Goal: Task Accomplishment & Management: Manage account settings

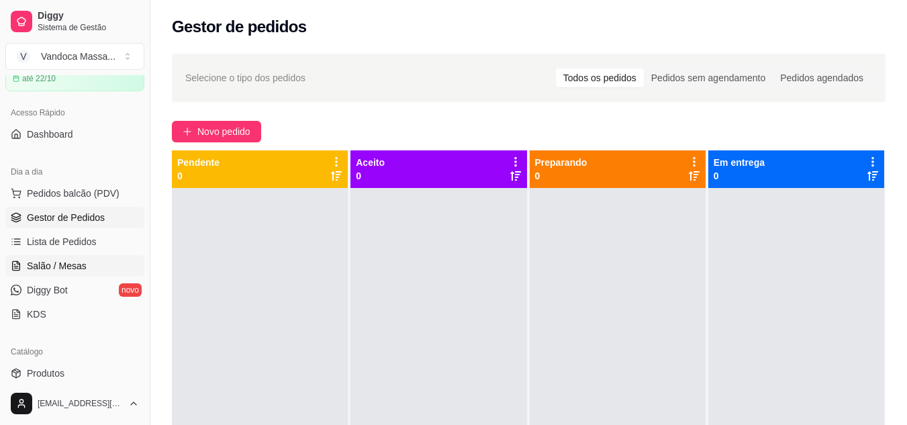
scroll to position [67, 0]
click at [84, 269] on span "Salão / Mesas" at bounding box center [57, 264] width 60 height 13
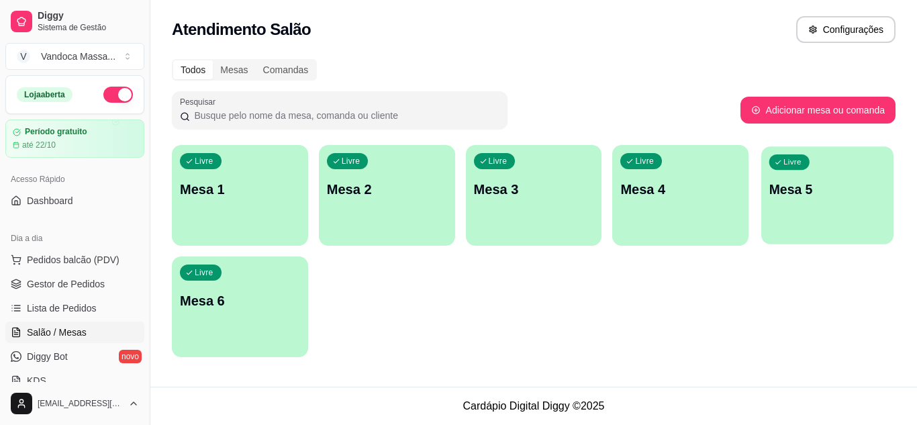
click at [813, 188] on p "Mesa 5" at bounding box center [827, 190] width 116 height 18
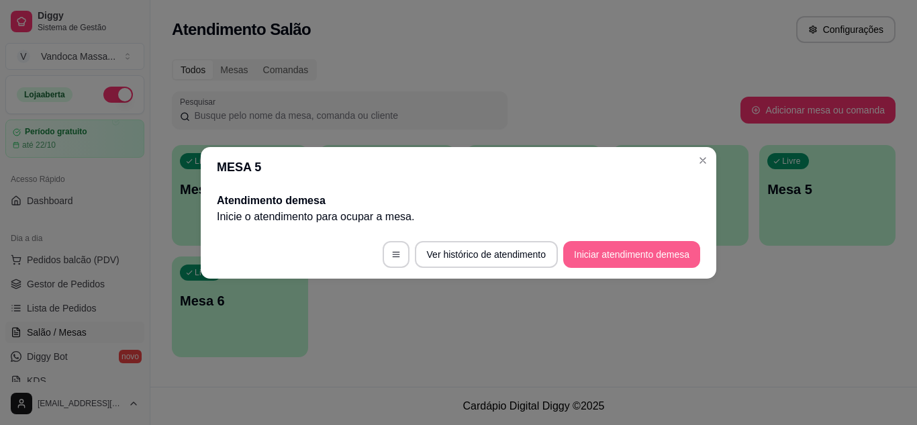
click at [626, 252] on button "Iniciar atendimento de mesa" at bounding box center [631, 254] width 137 height 27
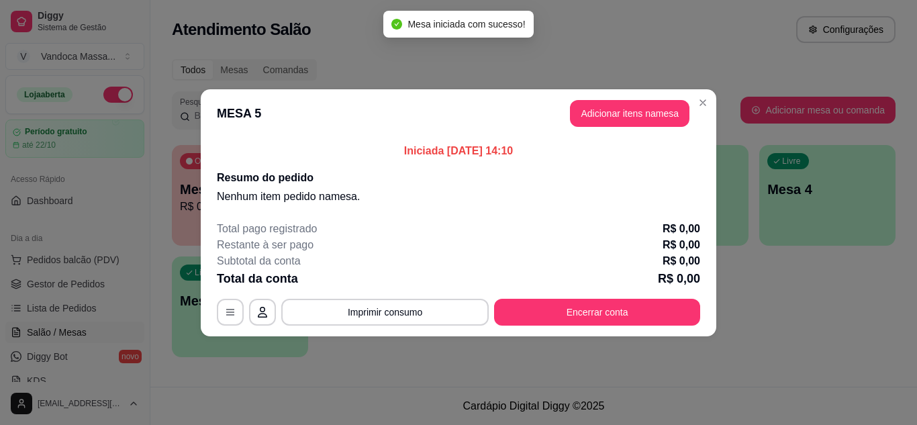
click at [652, 110] on button "Adicionar itens na mesa" at bounding box center [630, 113] width 120 height 27
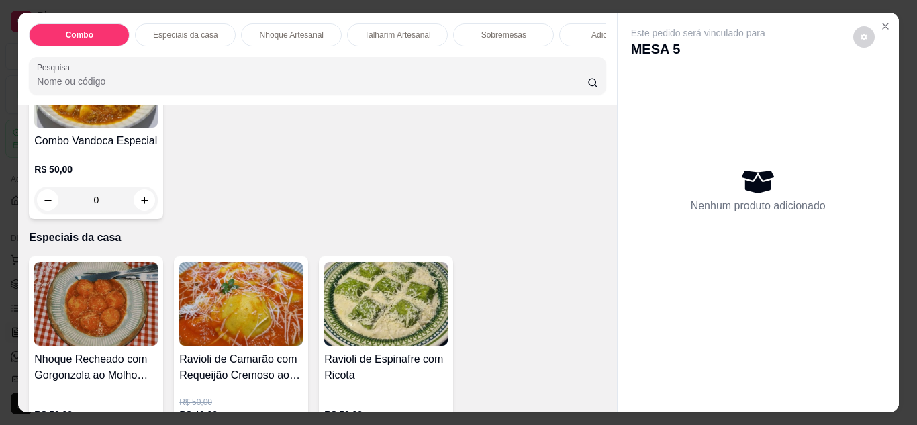
scroll to position [201, 0]
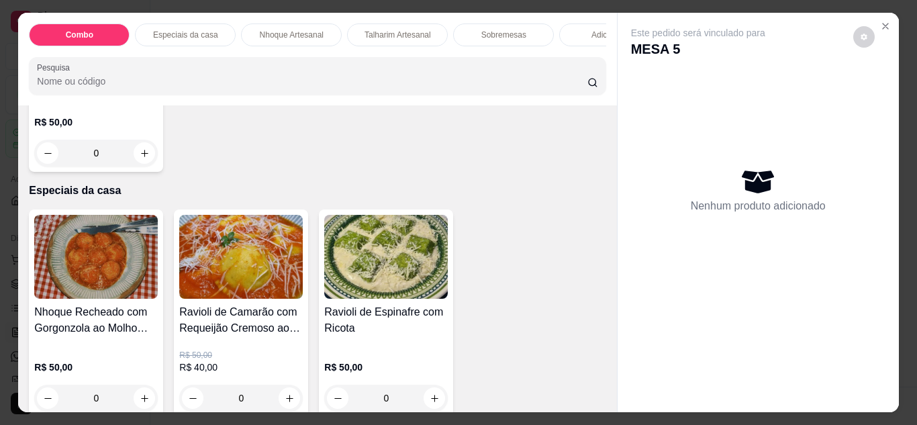
click at [126, 257] on img at bounding box center [96, 257] width 124 height 84
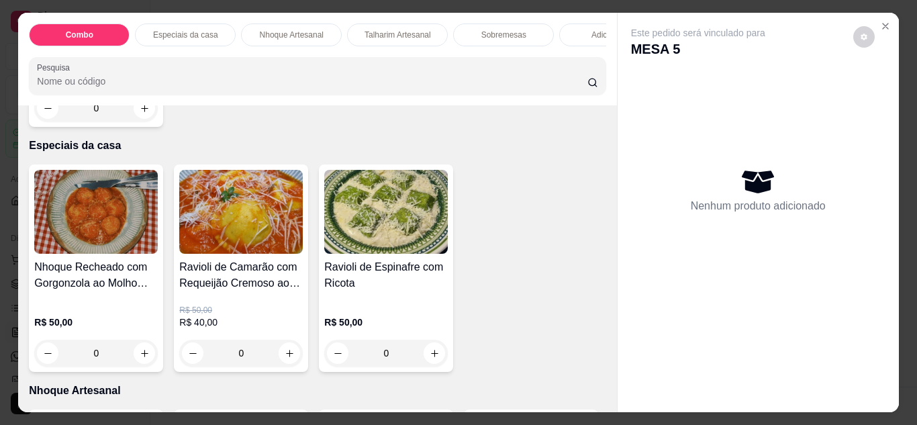
scroll to position [269, 0]
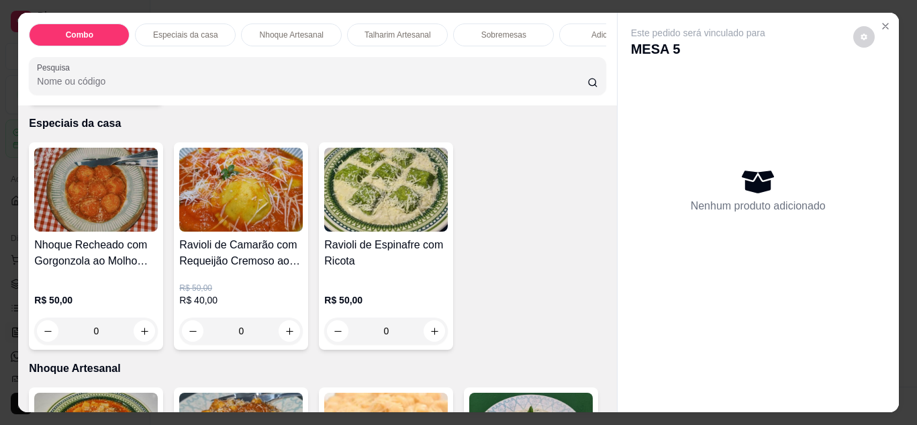
click at [146, 330] on div "0" at bounding box center [96, 331] width 124 height 27
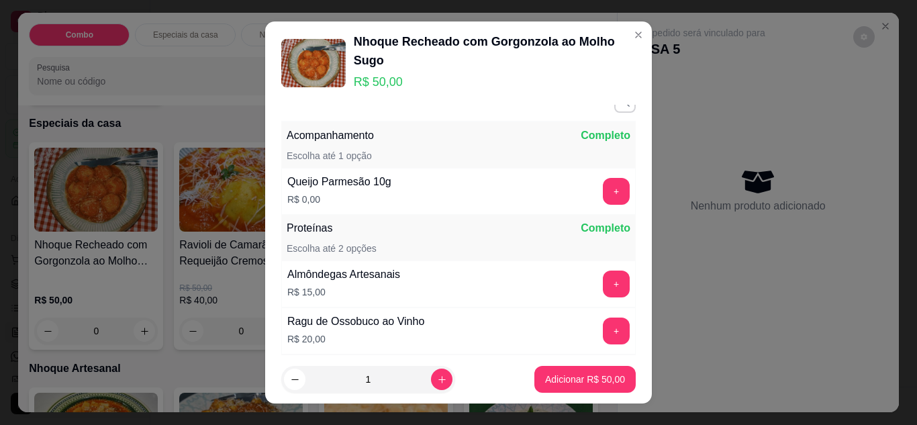
scroll to position [0, 0]
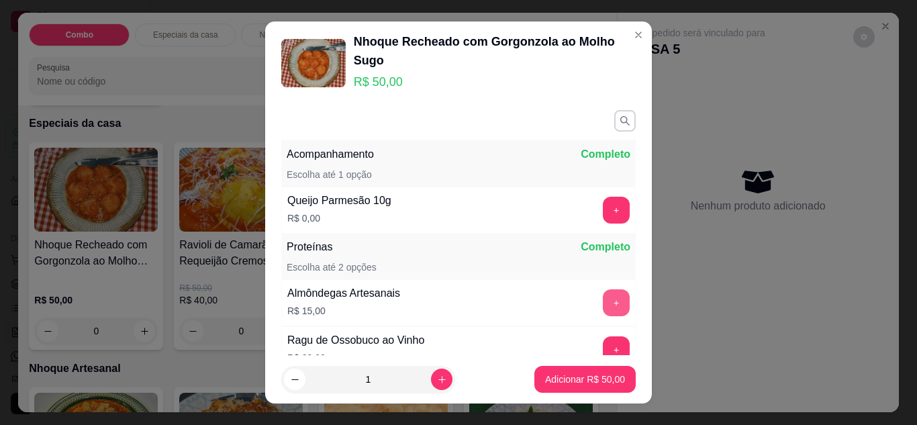
click at [603, 299] on button "+" at bounding box center [616, 302] width 27 height 27
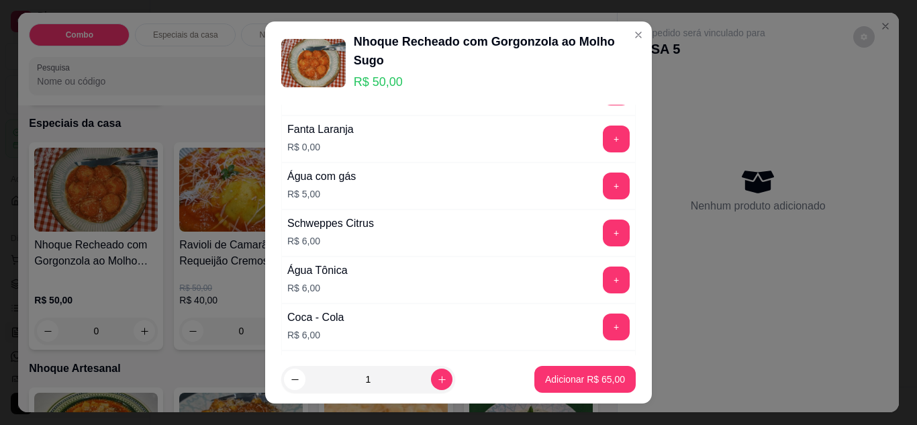
scroll to position [403, 0]
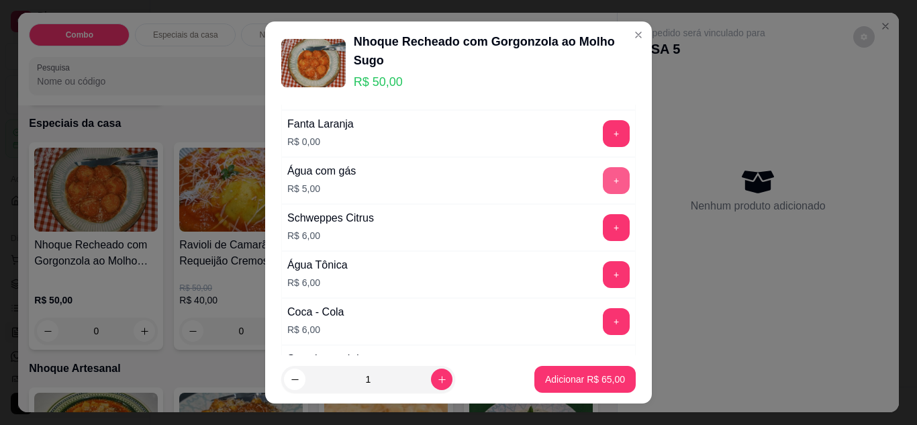
click at [603, 180] on button "+" at bounding box center [616, 180] width 27 height 27
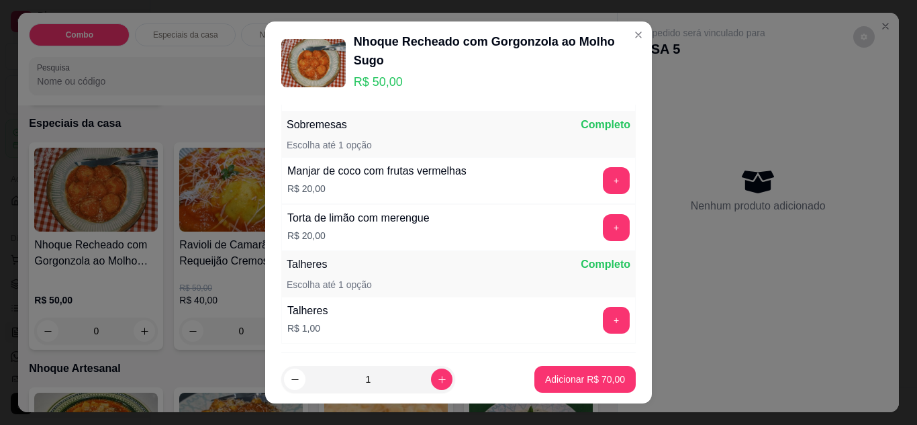
scroll to position [739, 0]
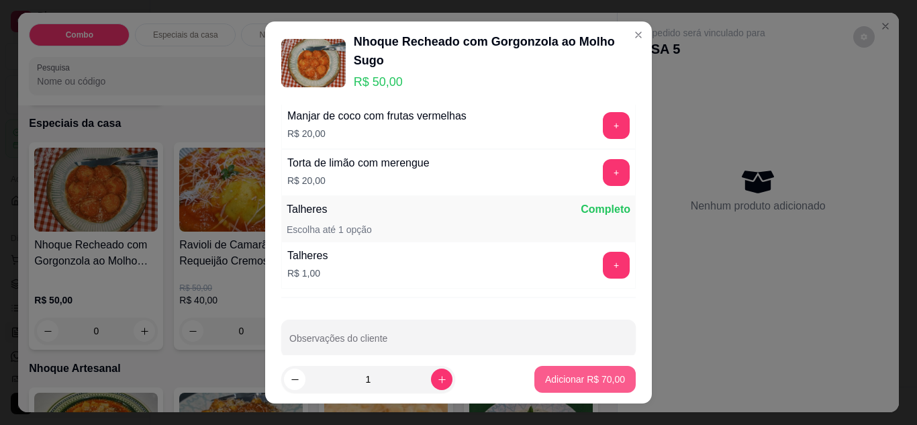
click at [593, 380] on p "Adicionar R$ 70,00" at bounding box center [585, 379] width 80 height 13
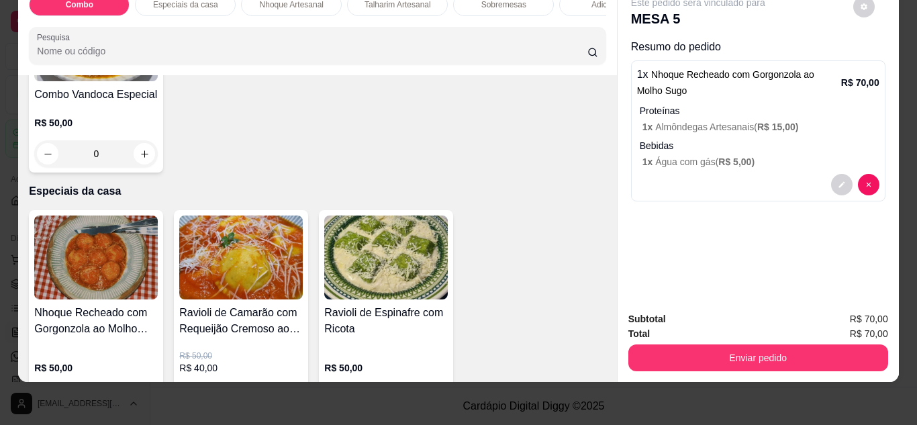
scroll to position [269, 0]
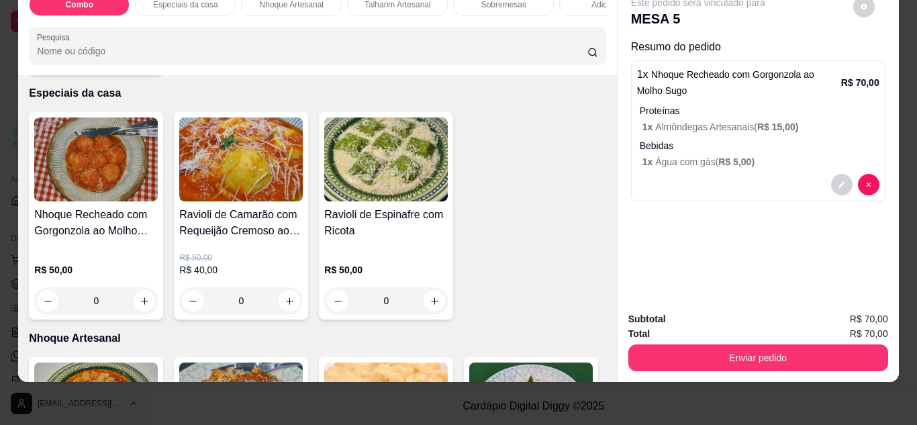
click at [284, 303] on div "0" at bounding box center [241, 300] width 124 height 27
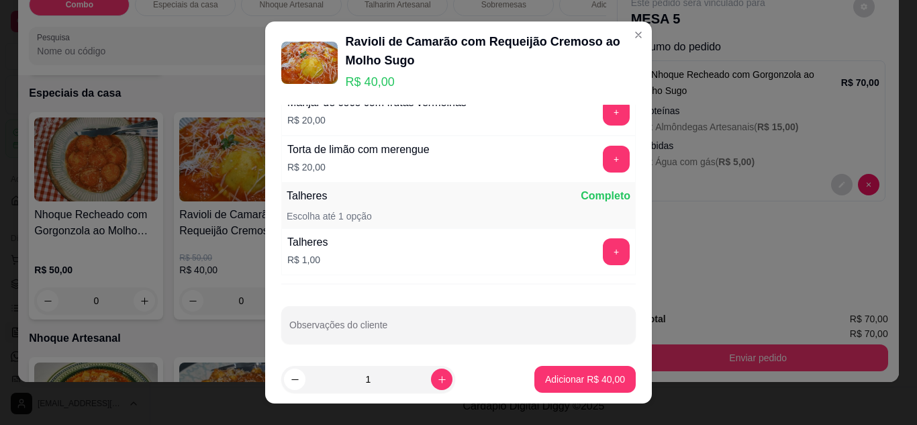
scroll to position [759, 0]
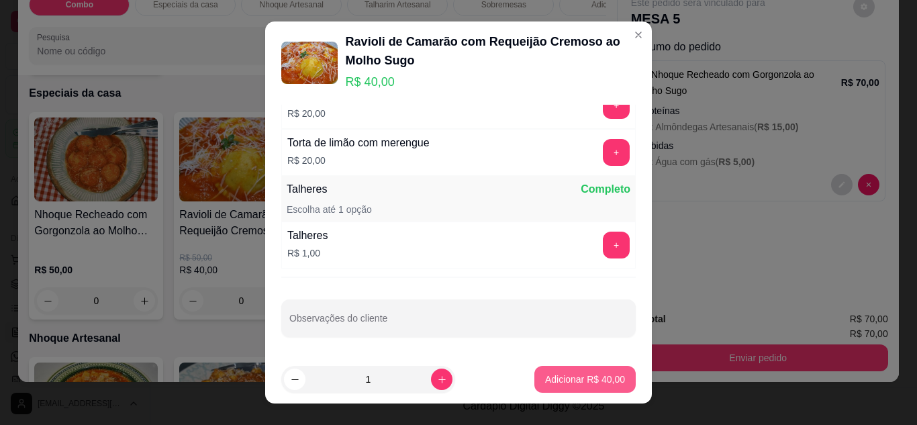
click at [580, 383] on p "Adicionar R$ 40,00" at bounding box center [585, 379] width 80 height 13
type input "1"
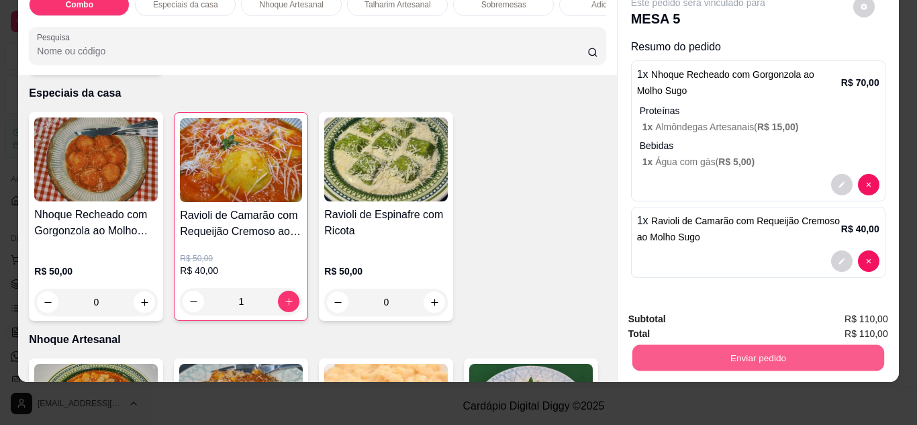
click at [777, 345] on button "Enviar pedido" at bounding box center [758, 358] width 252 height 26
click at [863, 319] on button "Enviar pedido" at bounding box center [853, 314] width 76 height 26
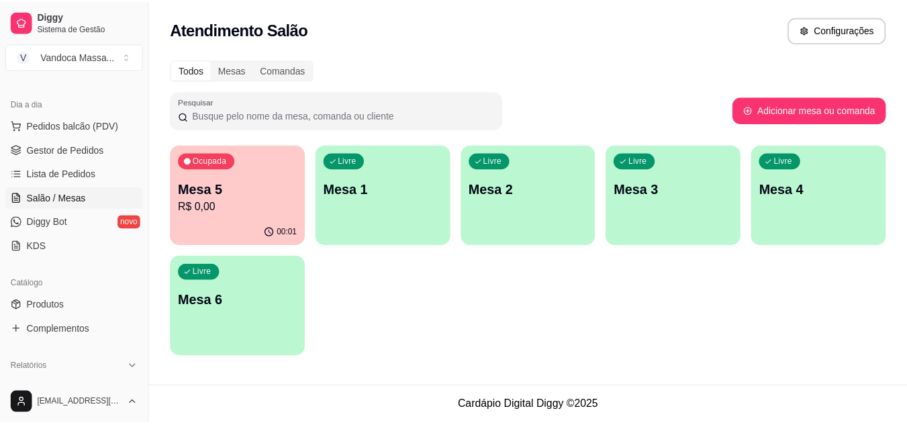
scroll to position [201, 0]
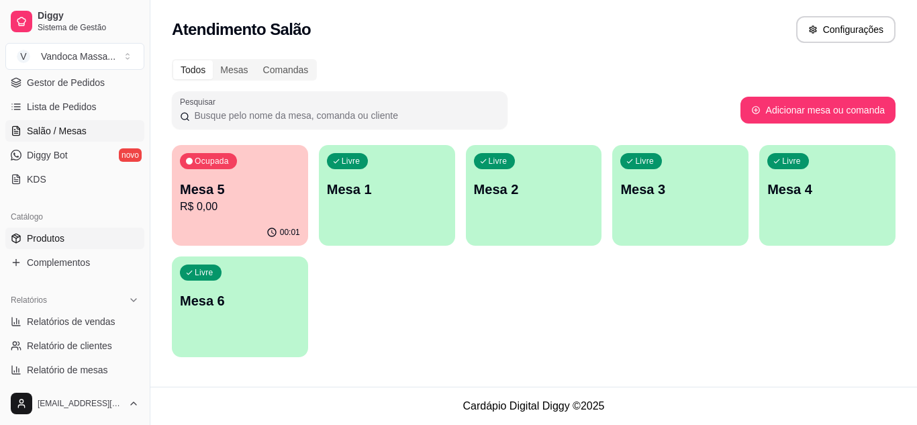
click at [46, 239] on span "Produtos" at bounding box center [46, 238] width 38 height 13
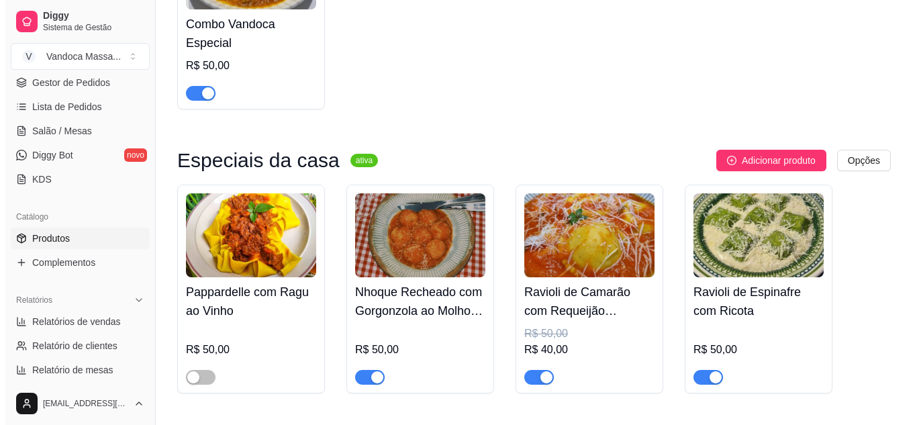
scroll to position [336, 0]
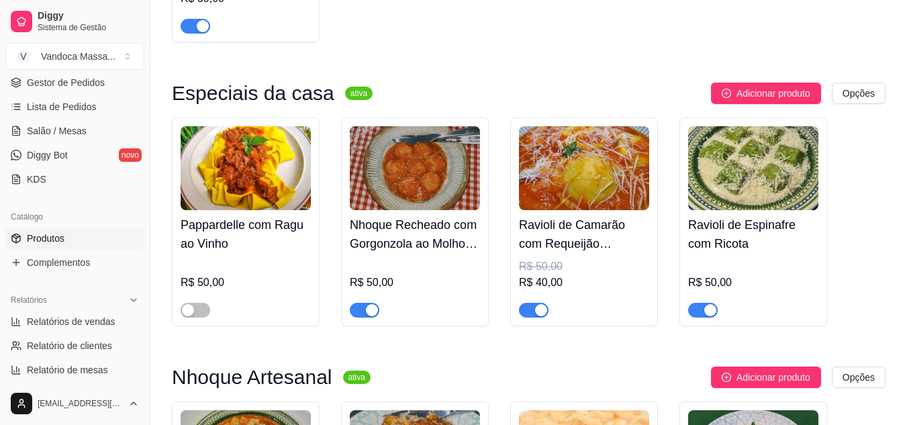
click at [577, 283] on div "R$ 40,00" at bounding box center [584, 283] width 130 height 16
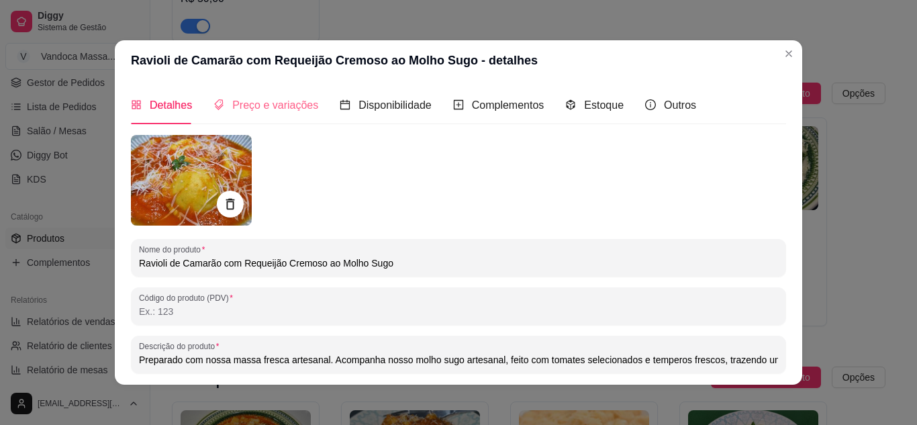
click at [271, 96] on div "Preço e variações" at bounding box center [266, 105] width 105 height 38
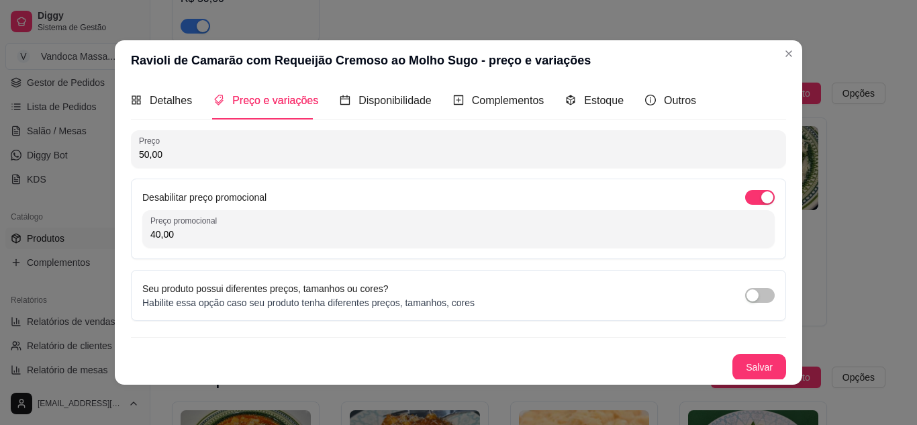
scroll to position [6, 0]
click at [761, 201] on div "button" at bounding box center [767, 196] width 12 height 12
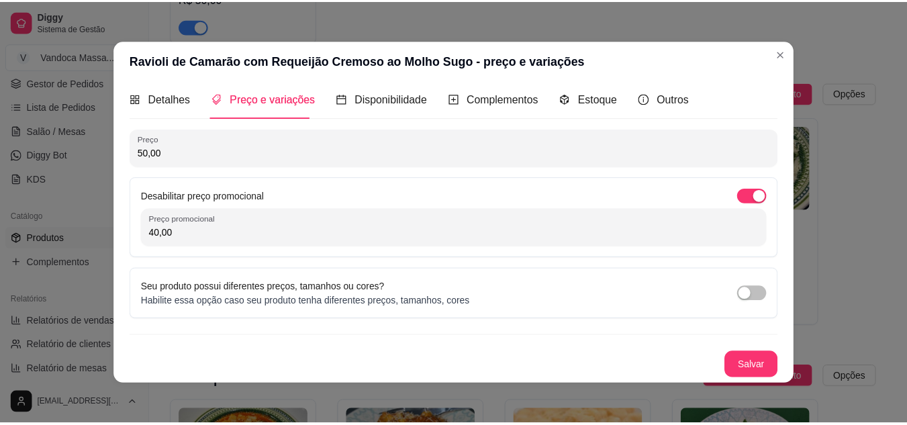
scroll to position [0, 0]
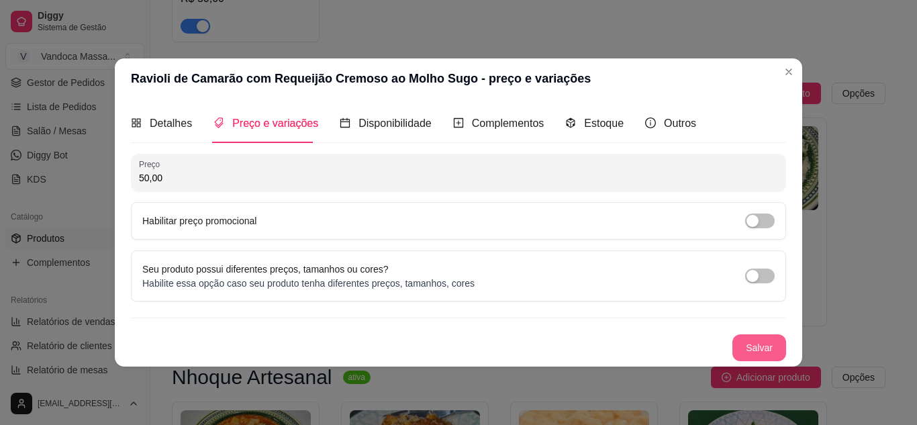
click at [755, 344] on button "Salvar" at bounding box center [760, 347] width 54 height 27
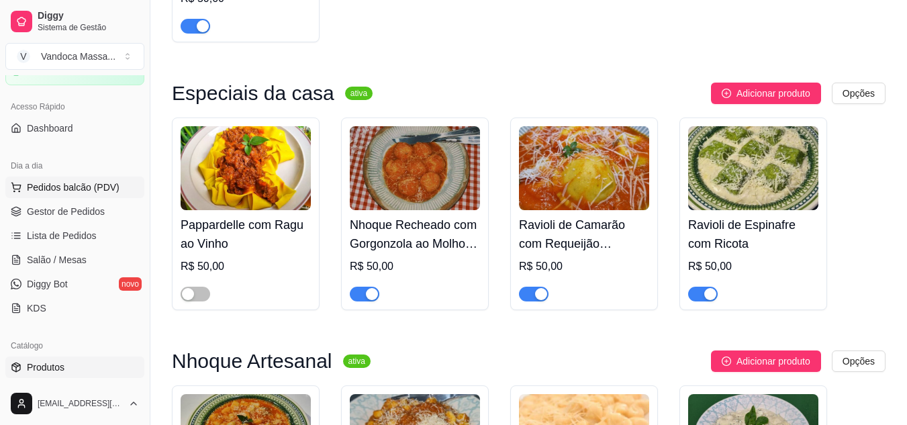
scroll to position [67, 0]
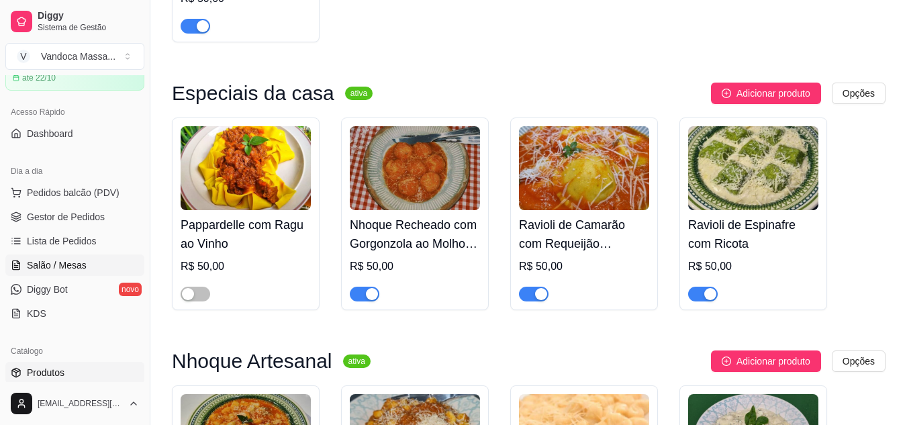
click at [73, 262] on span "Salão / Mesas" at bounding box center [57, 264] width 60 height 13
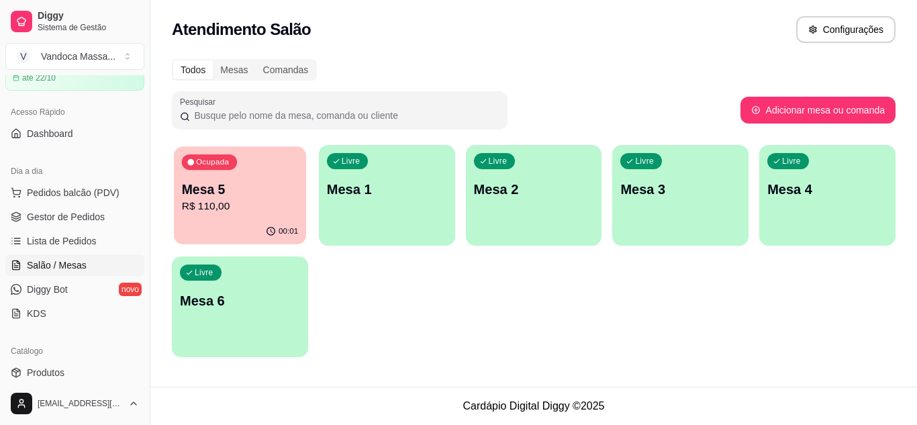
click at [217, 189] on p "Mesa 5" at bounding box center [240, 190] width 116 height 18
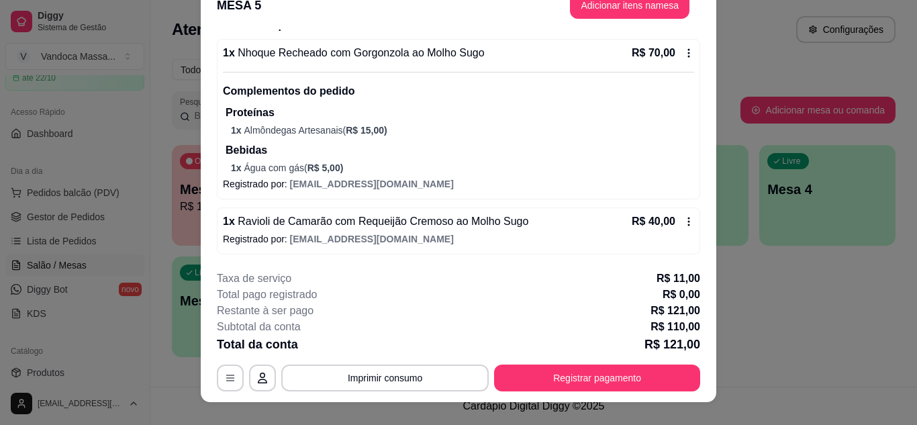
scroll to position [41, 0]
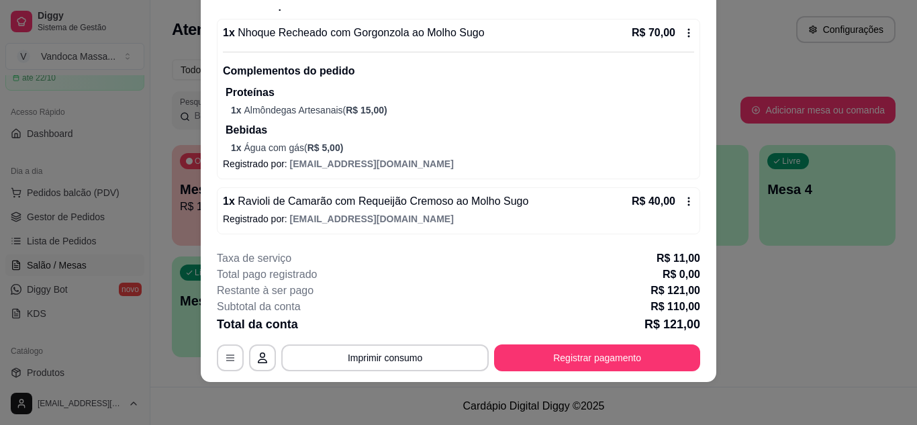
click at [688, 202] on icon at bounding box center [689, 201] width 2 height 9
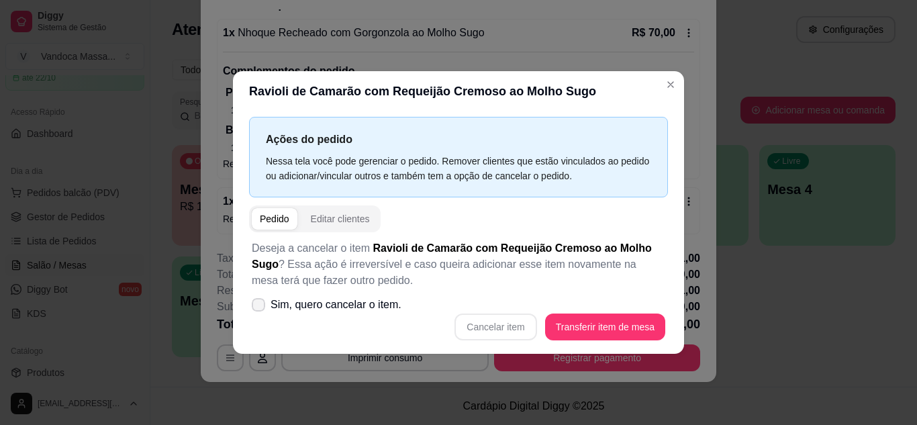
click at [333, 305] on span "Sim, quero cancelar o item." at bounding box center [336, 305] width 131 height 16
click at [260, 307] on input "Sim, quero cancelar o item." at bounding box center [255, 311] width 9 height 9
checkbox input "true"
click at [502, 329] on button "Cancelar item" at bounding box center [496, 327] width 82 height 27
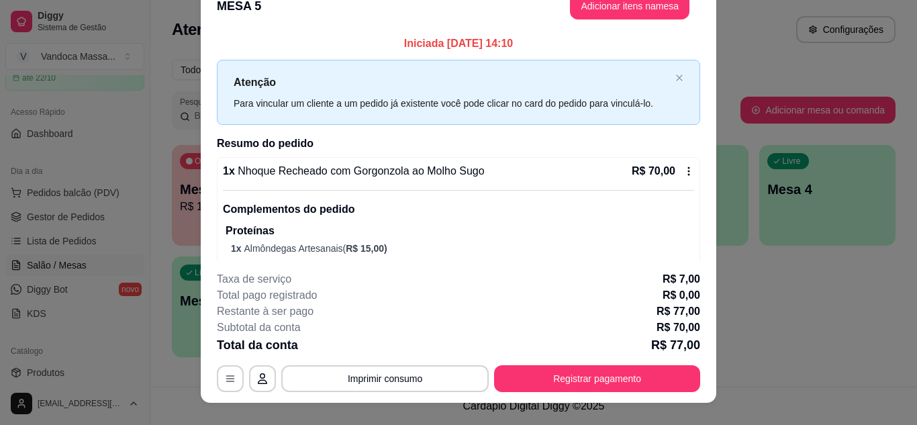
scroll to position [0, 0]
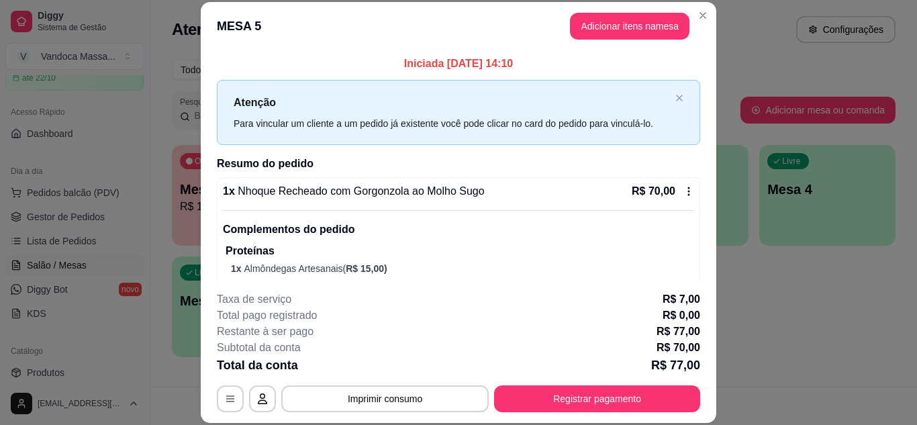
click at [643, 28] on button "Adicionar itens na mesa" at bounding box center [630, 26] width 120 height 27
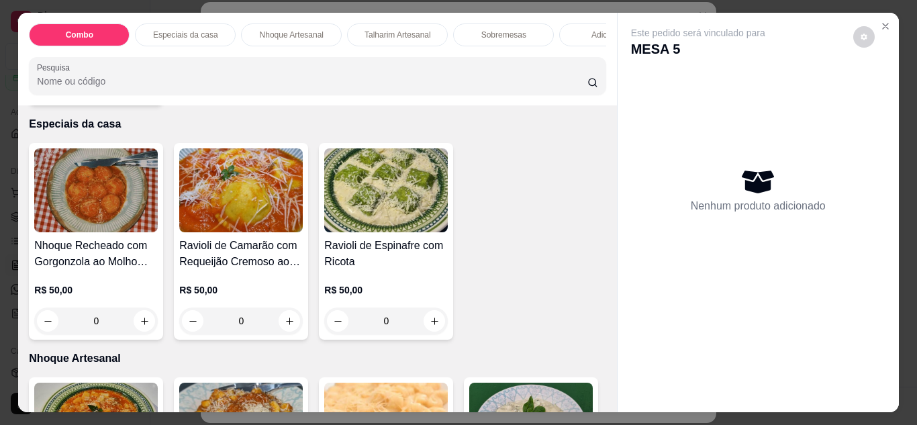
scroll to position [269, 0]
click at [279, 268] on h4 "Ravioli de Camarão com Requeijão Cremoso ao Molho Sugo" at bounding box center [241, 253] width 124 height 32
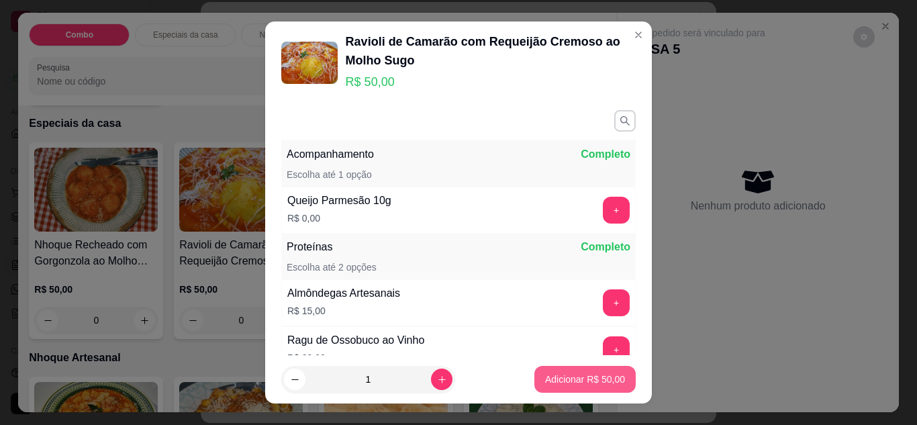
click at [568, 375] on p "Adicionar R$ 50,00" at bounding box center [585, 379] width 80 height 13
type input "1"
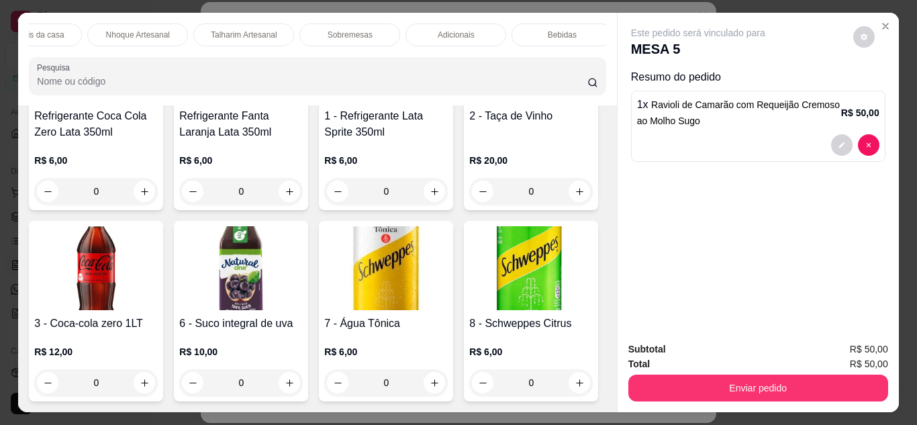
scroll to position [0, 160]
click at [569, 28] on div "Bebidas" at bounding box center [555, 34] width 101 height 23
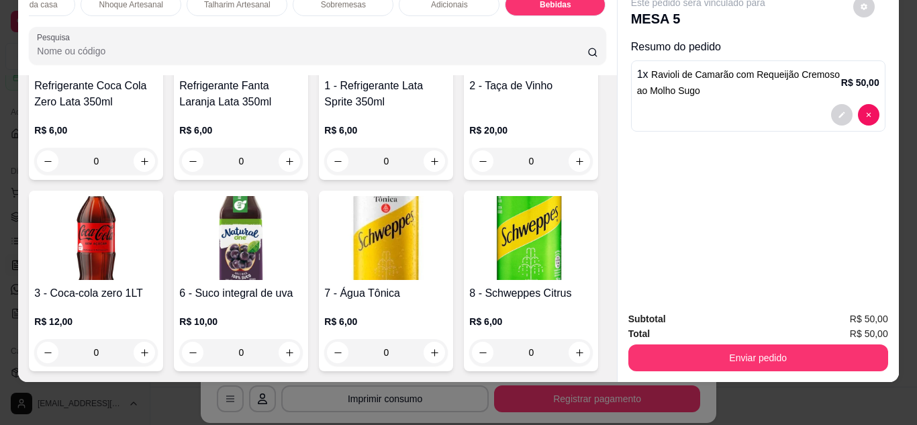
scroll to position [2253, 0]
click at [569, 171] on button "increase-product-quantity" at bounding box center [579, 160] width 21 height 21
type input "1"
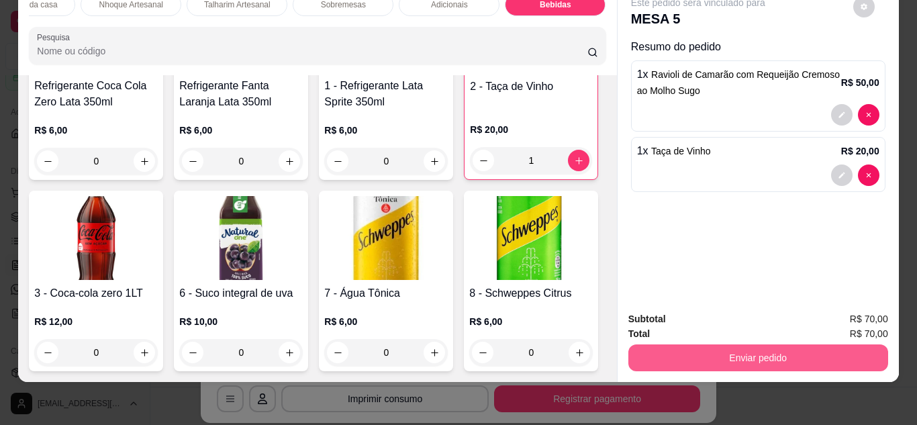
click at [688, 344] on button "Enviar pedido" at bounding box center [758, 357] width 260 height 27
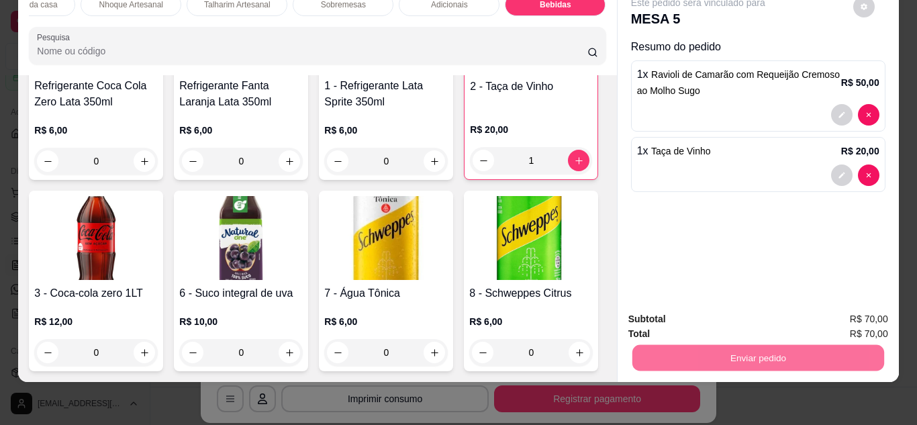
click at [837, 314] on button "Enviar pedido" at bounding box center [853, 313] width 74 height 25
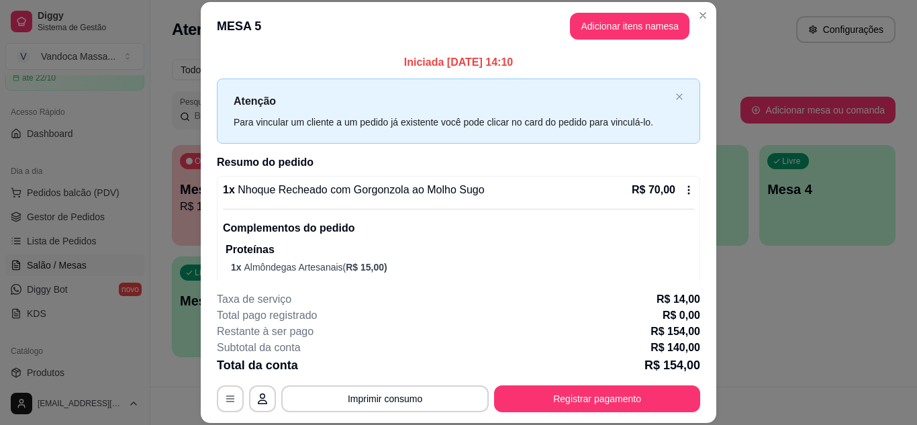
scroll to position [0, 0]
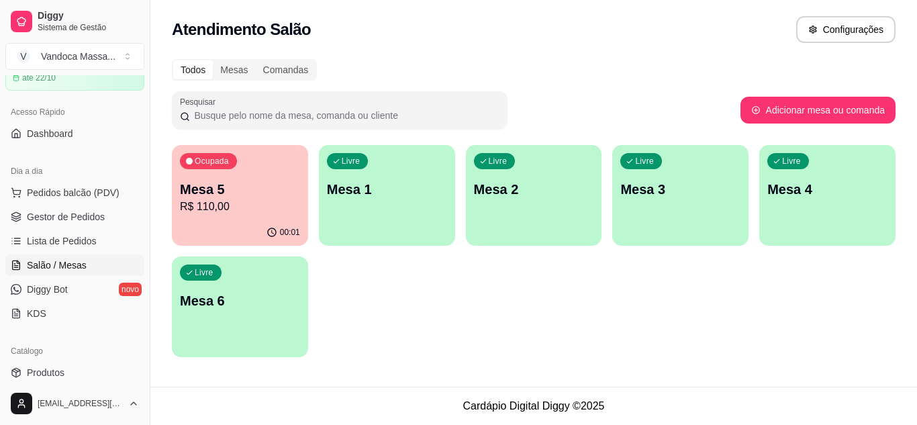
click at [408, 154] on div "Livre Mesa 1" at bounding box center [387, 187] width 136 height 85
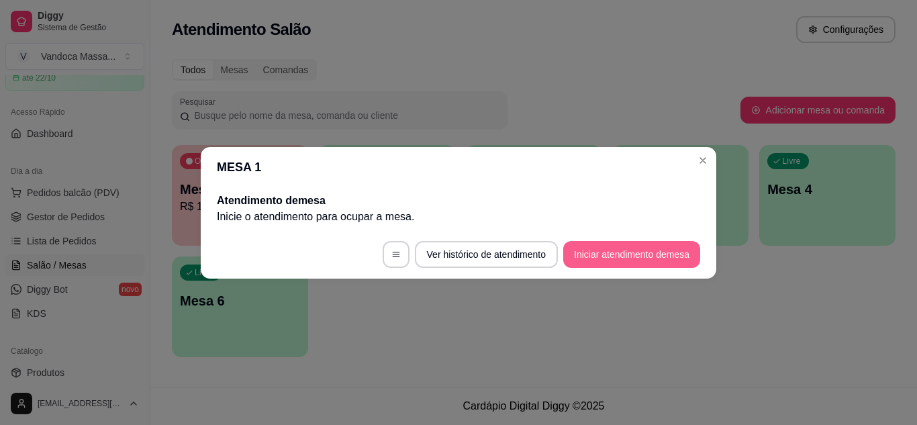
click at [621, 248] on button "Iniciar atendimento de mesa" at bounding box center [631, 254] width 137 height 27
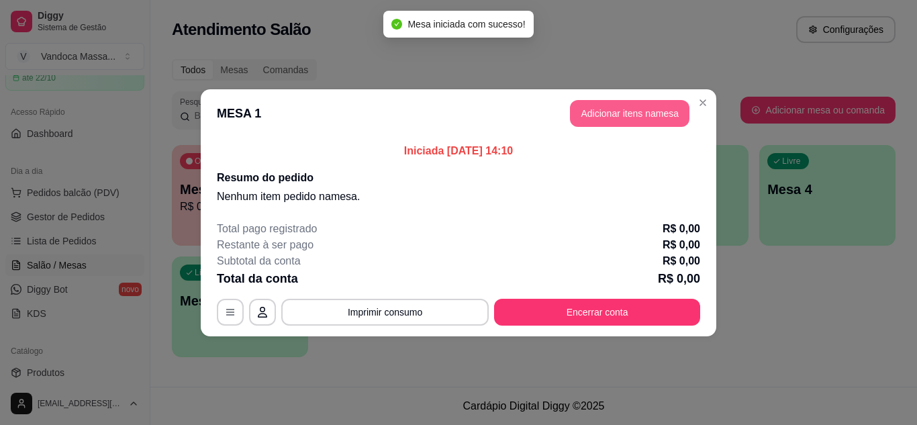
click at [634, 118] on button "Adicionar itens na mesa" at bounding box center [630, 113] width 120 height 27
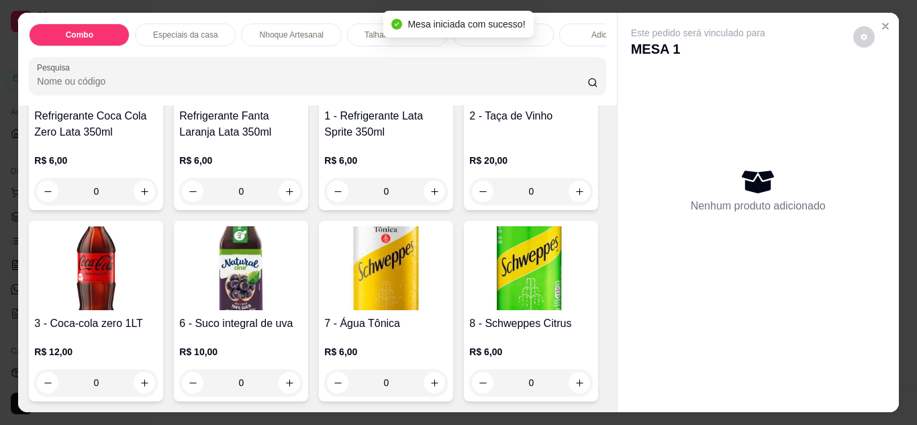
scroll to position [2283, 0]
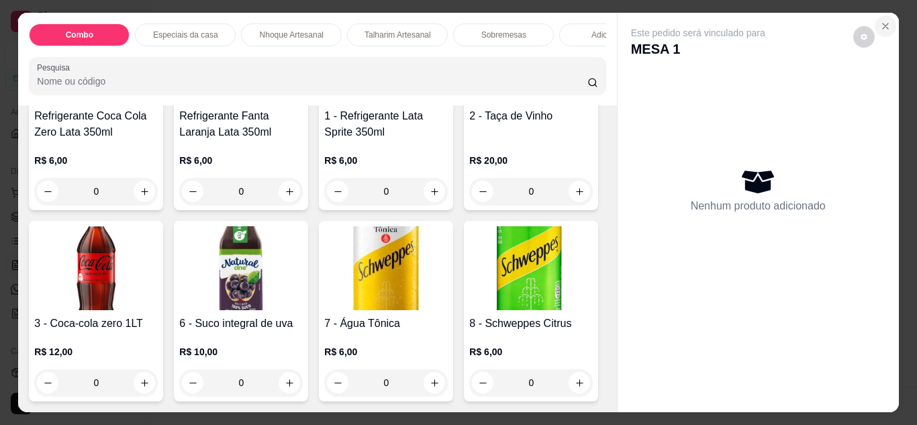
click at [880, 21] on icon "Close" at bounding box center [885, 26] width 11 height 11
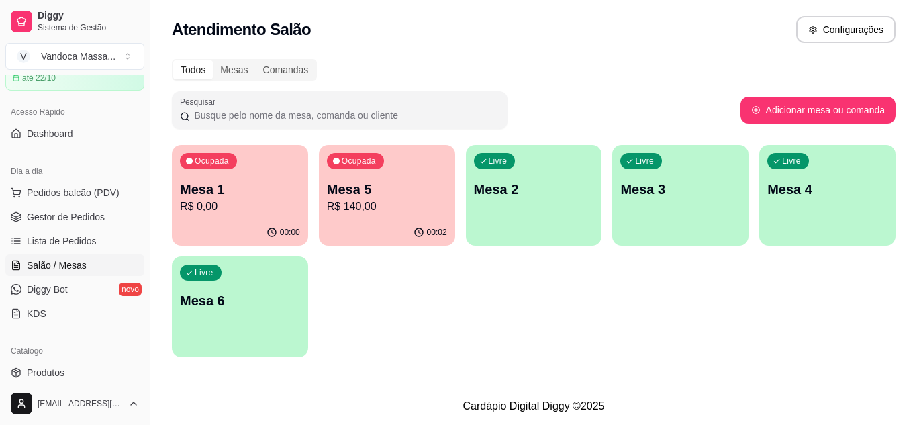
click at [267, 165] on div "Ocupada Mesa 1 R$ 0,00" at bounding box center [240, 182] width 136 height 75
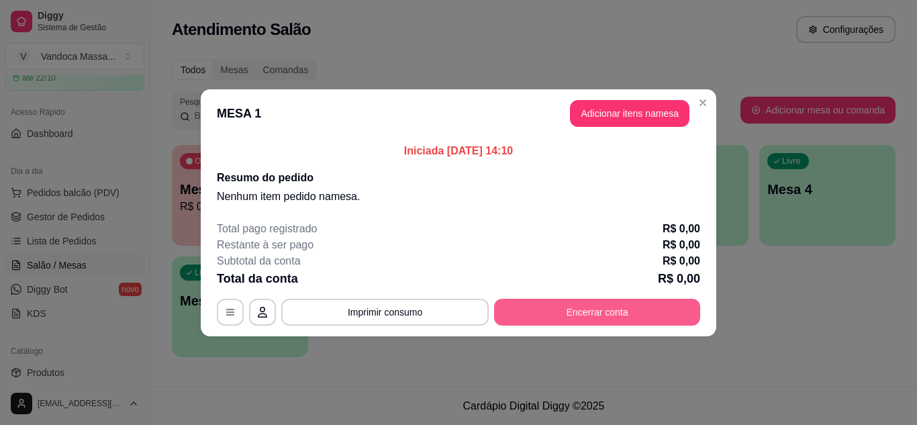
click at [606, 308] on button "Encerrar conta" at bounding box center [597, 312] width 206 height 27
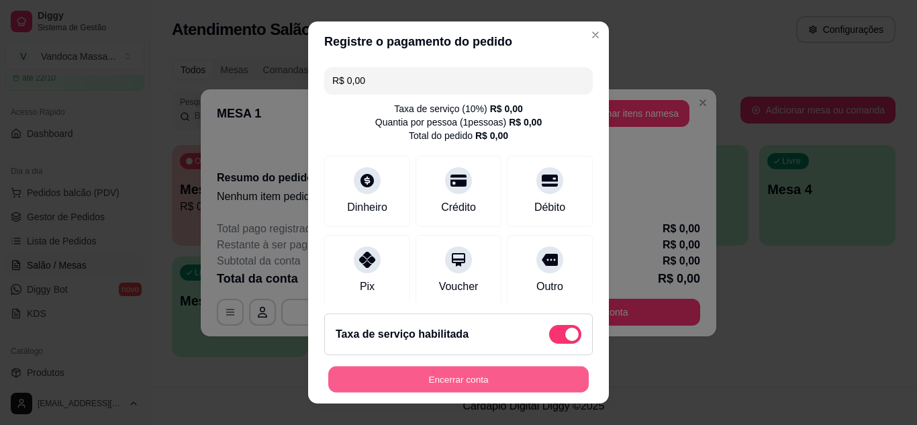
click at [494, 374] on button "Encerrar conta" at bounding box center [458, 380] width 261 height 26
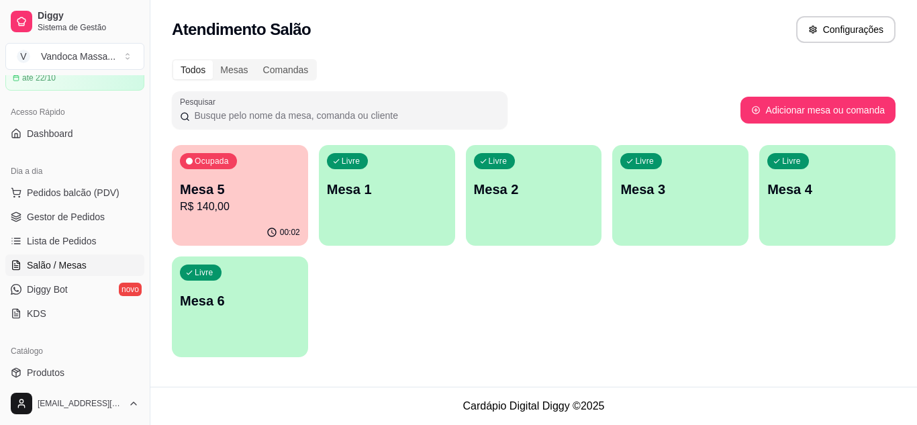
click at [263, 194] on p "Mesa 5" at bounding box center [240, 189] width 120 height 19
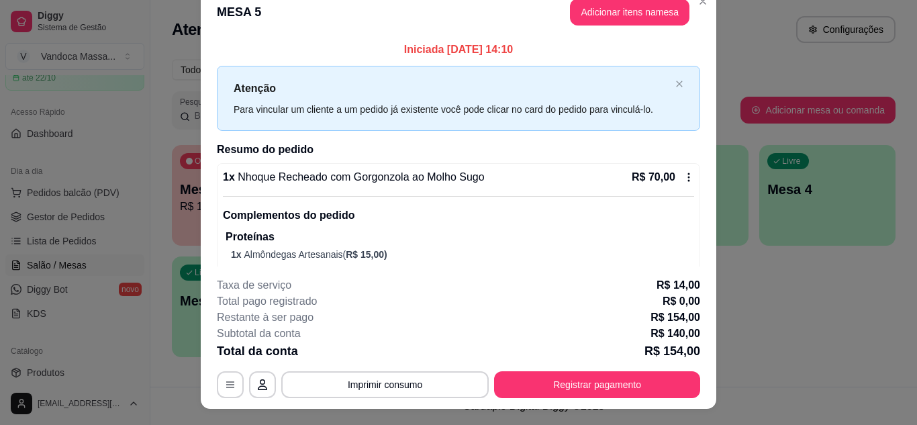
scroll to position [0, 0]
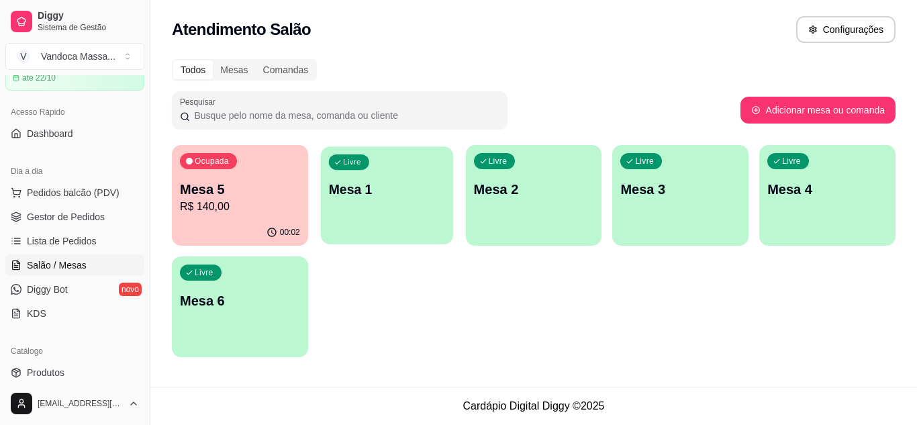
click at [393, 194] on p "Mesa 1" at bounding box center [386, 190] width 116 height 18
click at [83, 191] on span "Pedidos balcão (PDV)" at bounding box center [73, 192] width 93 height 13
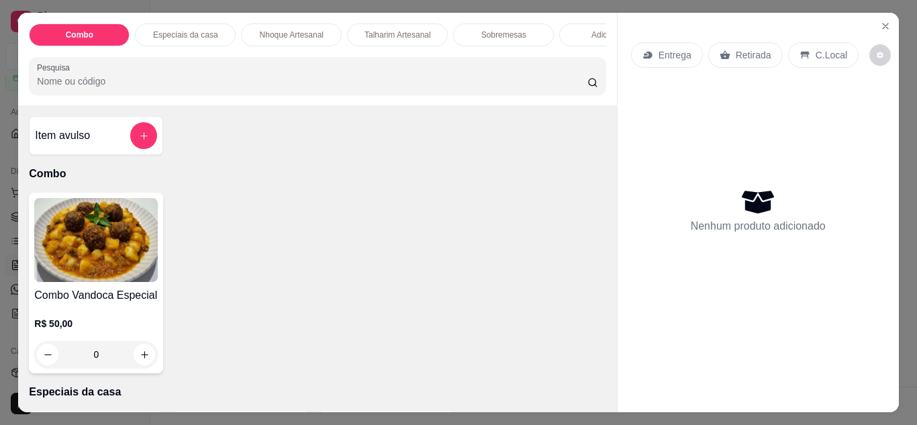
click at [746, 50] on p "Retirada" at bounding box center [754, 54] width 36 height 13
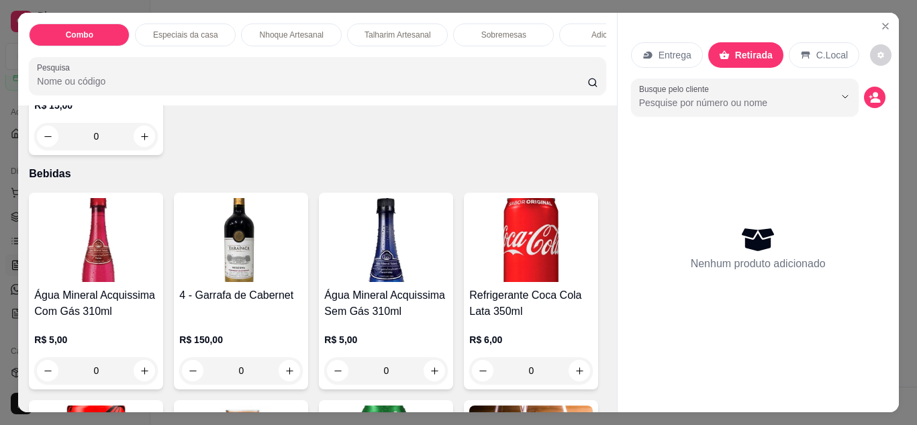
scroll to position [1410, 0]
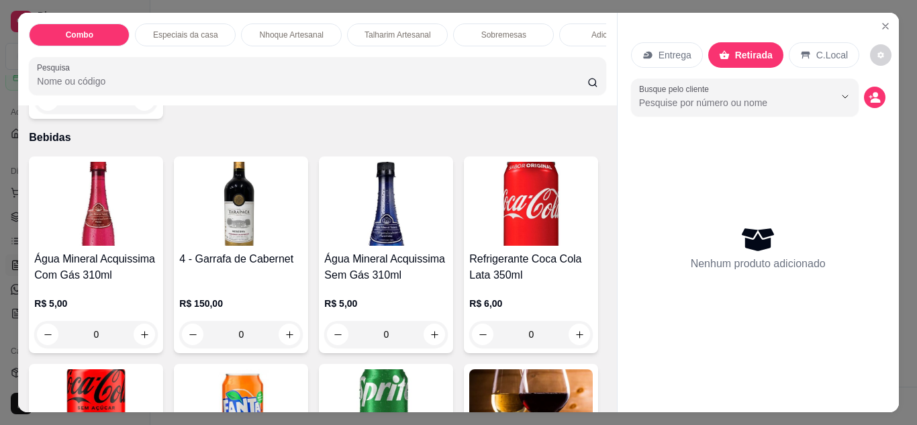
type input "1"
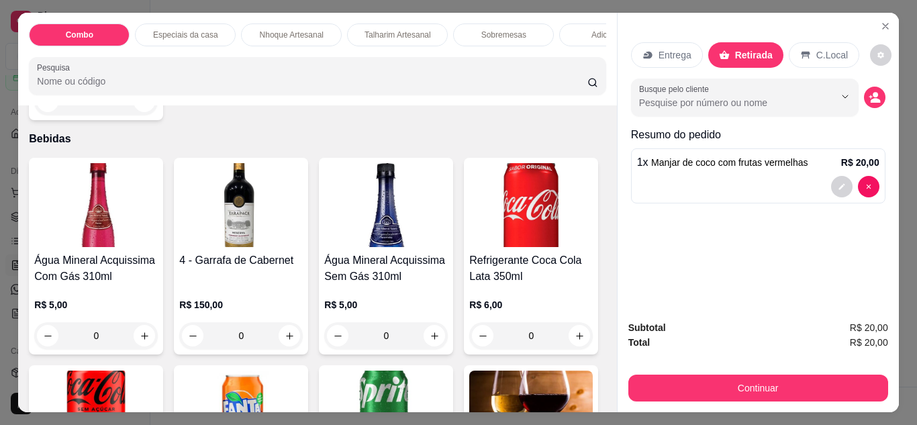
click at [655, 375] on button "Continuar" at bounding box center [758, 388] width 260 height 27
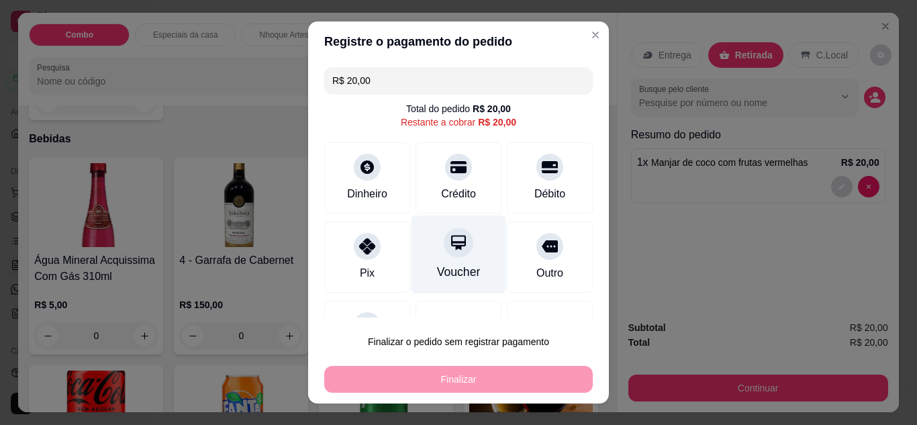
scroll to position [59, 0]
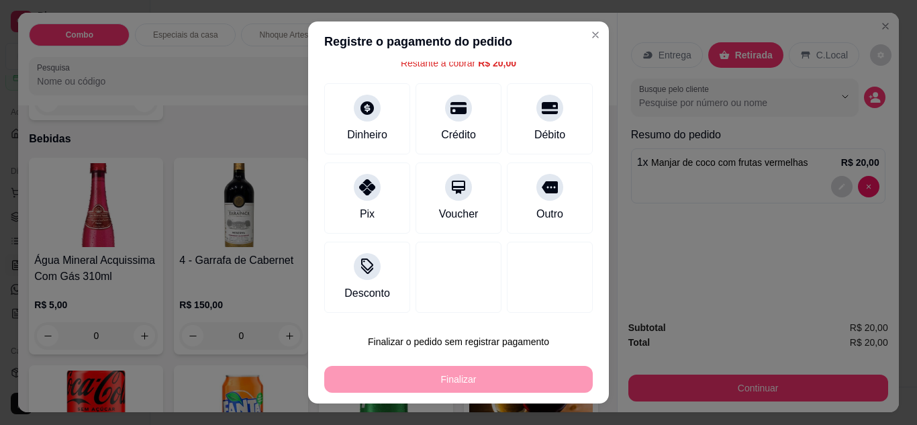
click at [475, 68] on section "Registre o pagamento do pedido R$ 20,00 Total do pedido R$ 20,00 Restante a cob…" at bounding box center [458, 212] width 301 height 383
click at [360, 289] on div "Desconto" at bounding box center [367, 291] width 50 height 17
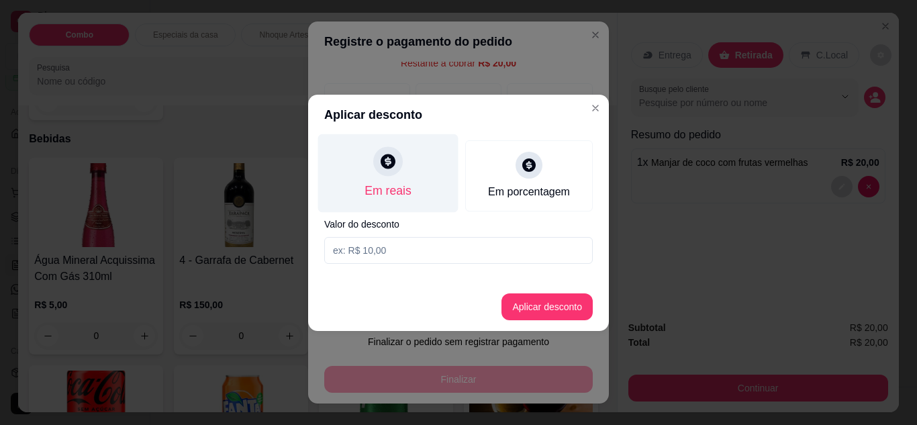
click at [426, 163] on div "Em reais" at bounding box center [388, 173] width 140 height 79
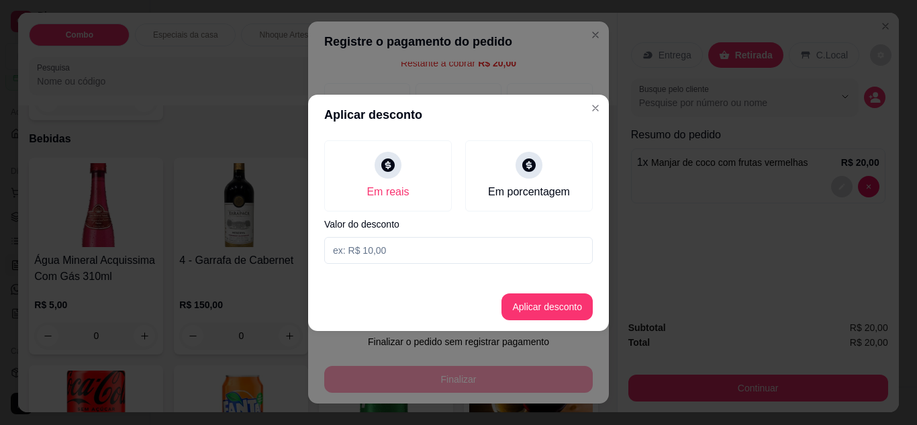
click at [396, 253] on input at bounding box center [458, 250] width 269 height 27
type input "10,00"
click at [549, 318] on button "Aplicar desconto" at bounding box center [547, 306] width 91 height 27
type input "R$ 10,00"
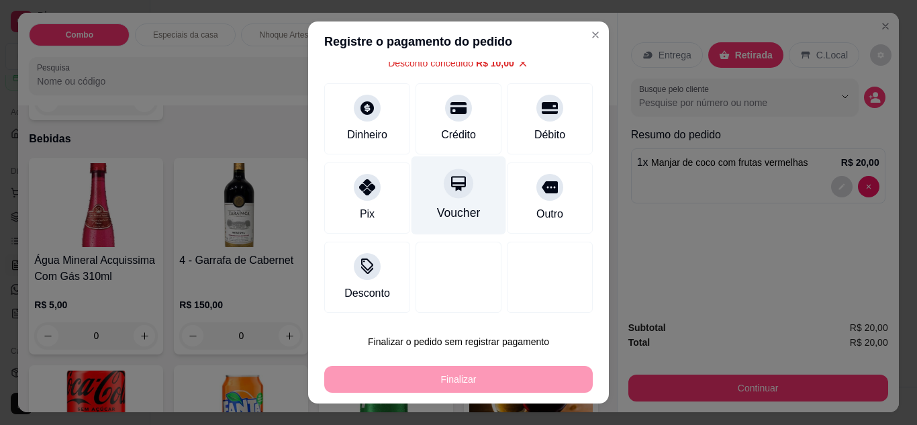
scroll to position [5, 0]
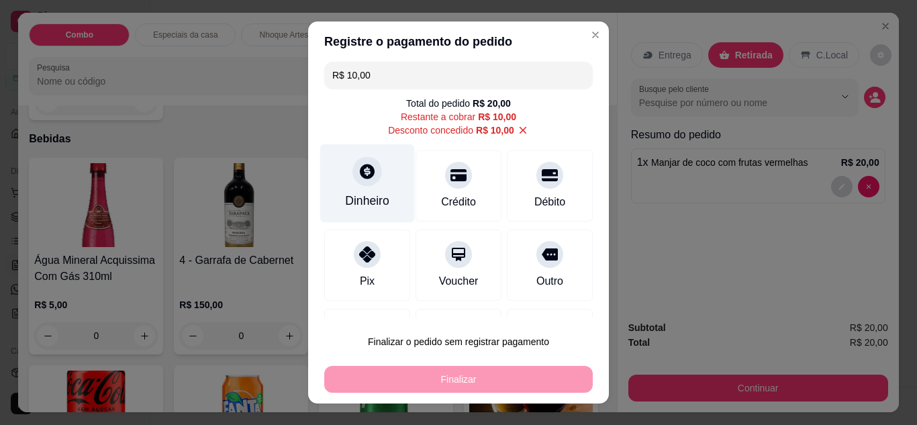
click at [376, 181] on div "Dinheiro" at bounding box center [367, 183] width 95 height 79
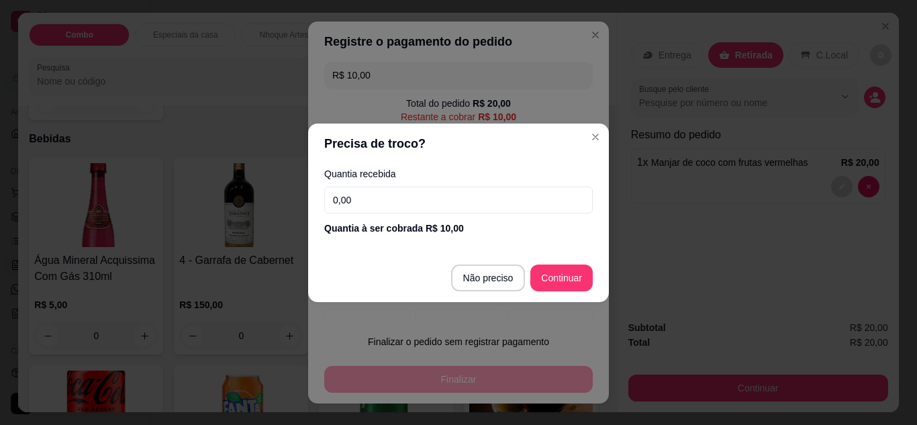
click at [439, 206] on input "0,00" at bounding box center [458, 200] width 269 height 27
type input "10,00"
type input "R$ 0,00"
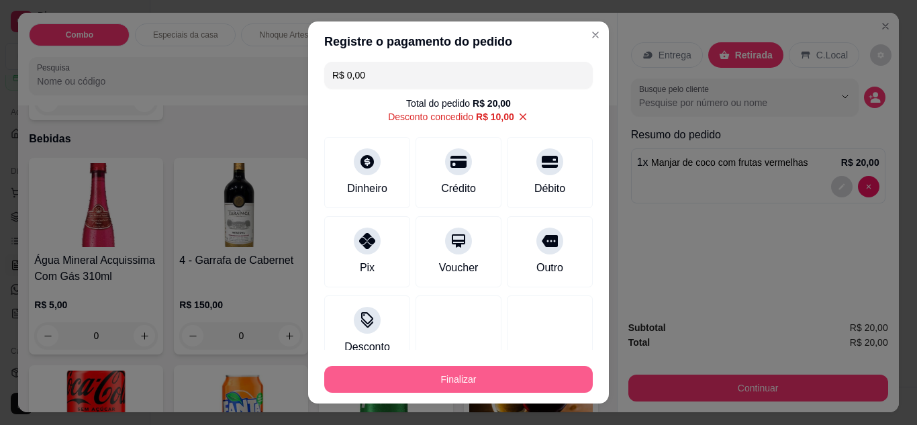
click at [483, 380] on button "Finalizar" at bounding box center [458, 379] width 269 height 27
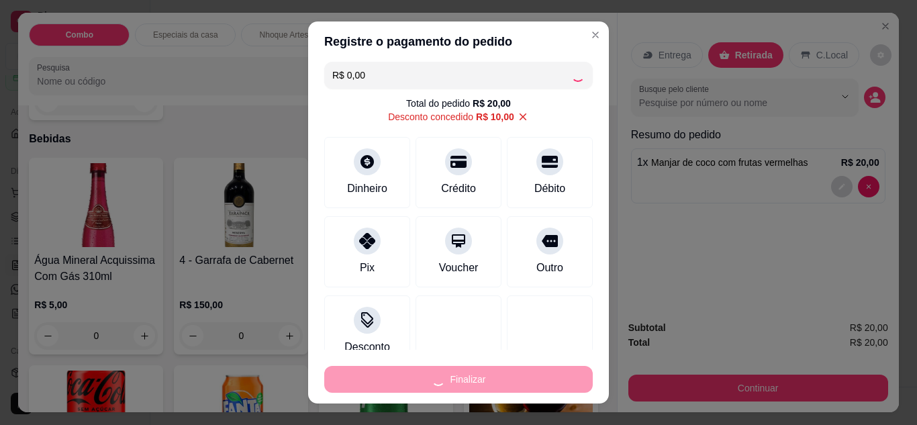
type input "0"
type input "-R$ 20,00"
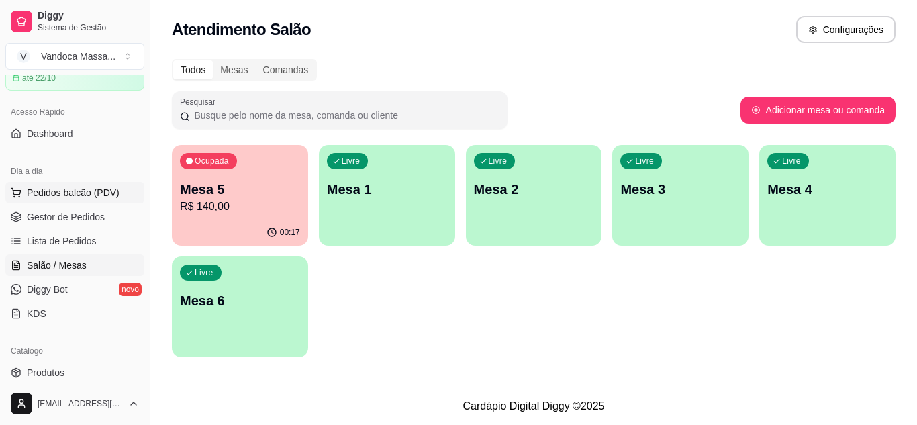
click at [65, 190] on span "Pedidos balcão (PDV)" at bounding box center [73, 192] width 93 height 13
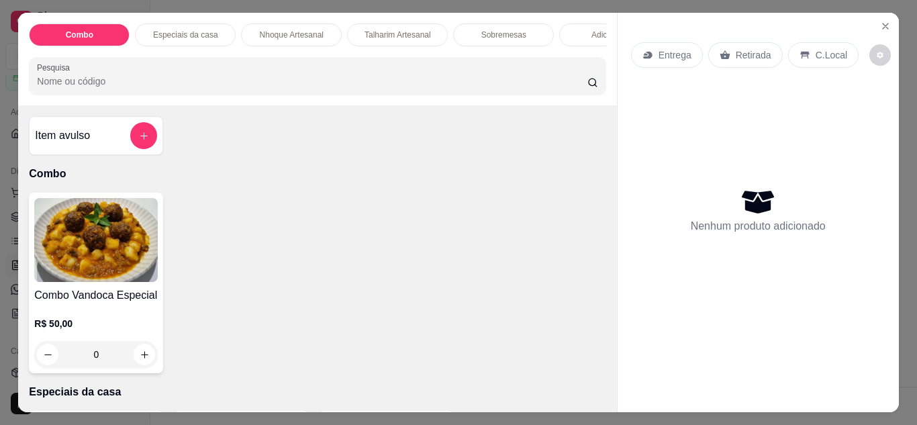
click at [383, 32] on p "Talharim Artesanal" at bounding box center [398, 35] width 66 height 11
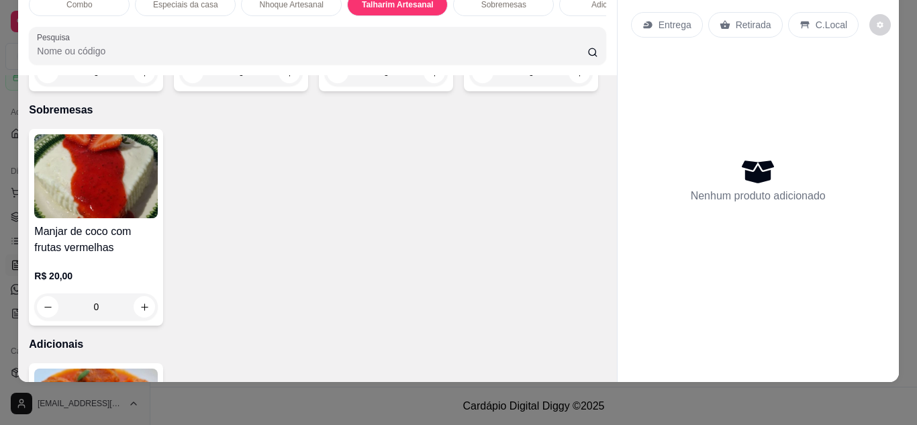
click at [286, 86] on div "0" at bounding box center [241, 72] width 124 height 27
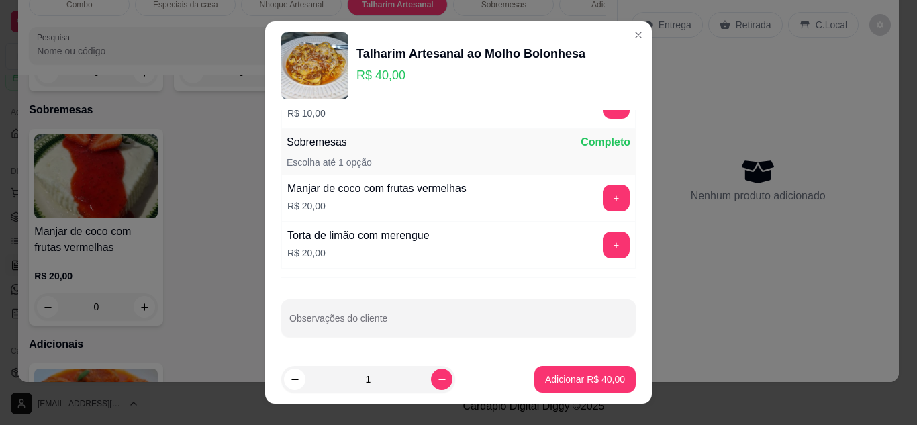
scroll to position [21, 0]
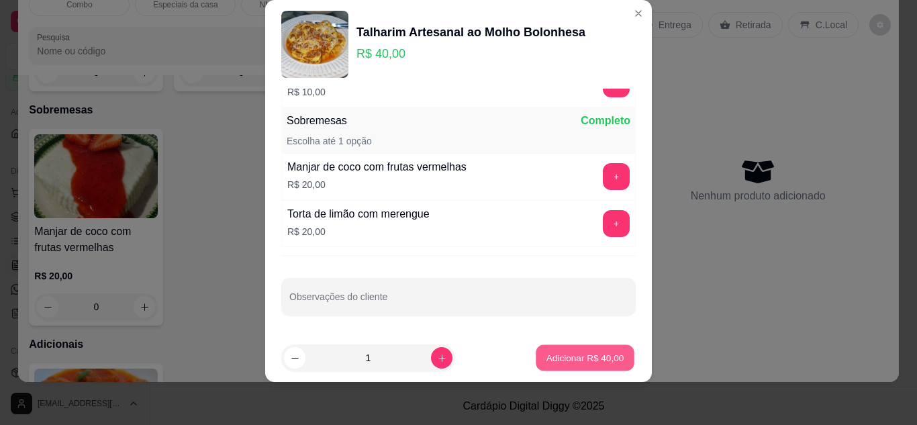
click at [557, 363] on p "Adicionar R$ 40,00" at bounding box center [586, 358] width 78 height 13
type input "1"
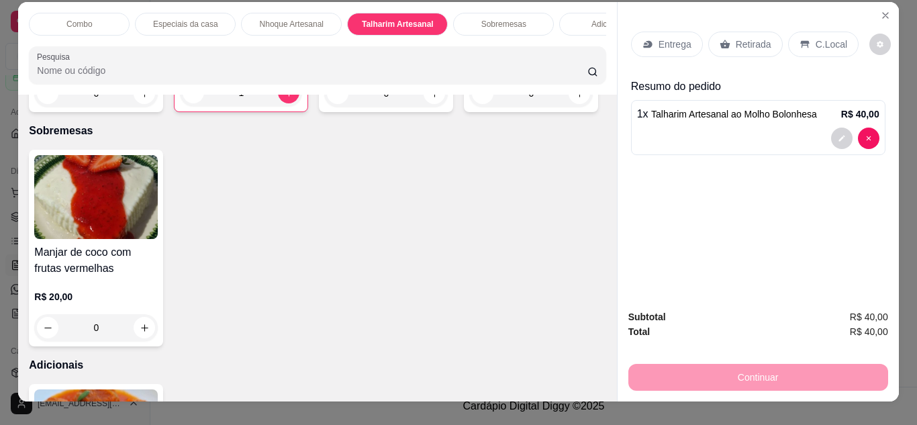
scroll to position [0, 0]
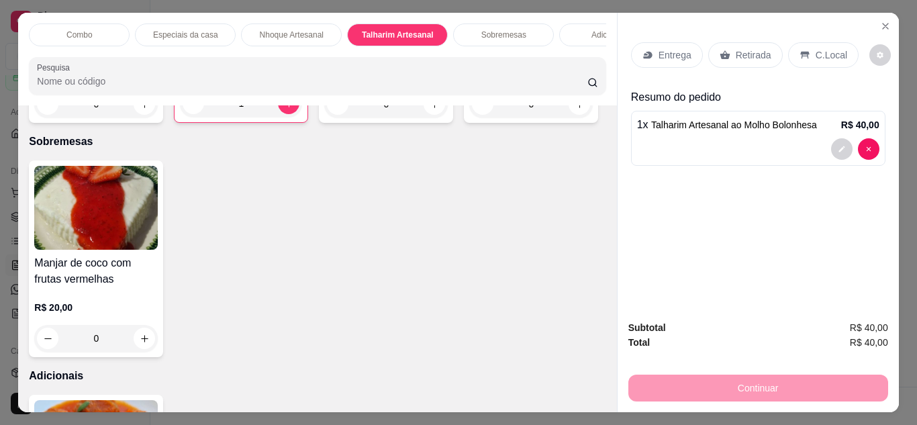
click at [784, 378] on div "Continuar" at bounding box center [758, 386] width 260 height 30
click at [720, 52] on icon at bounding box center [725, 54] width 10 height 9
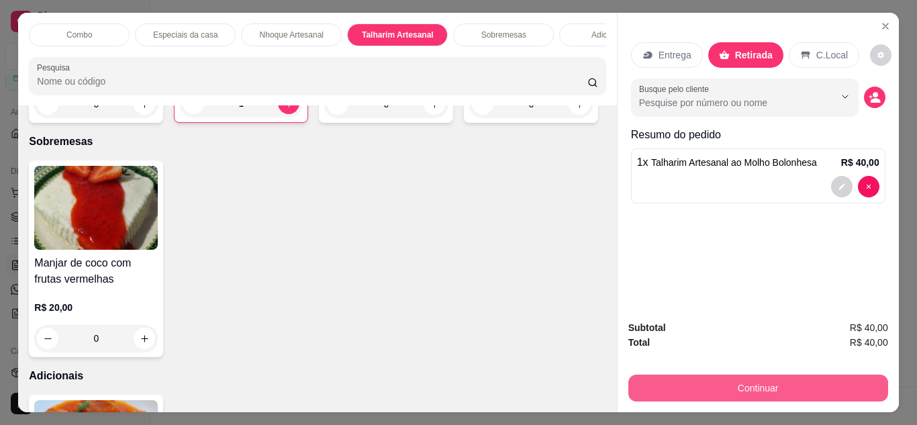
click at [763, 379] on button "Continuar" at bounding box center [758, 388] width 260 height 27
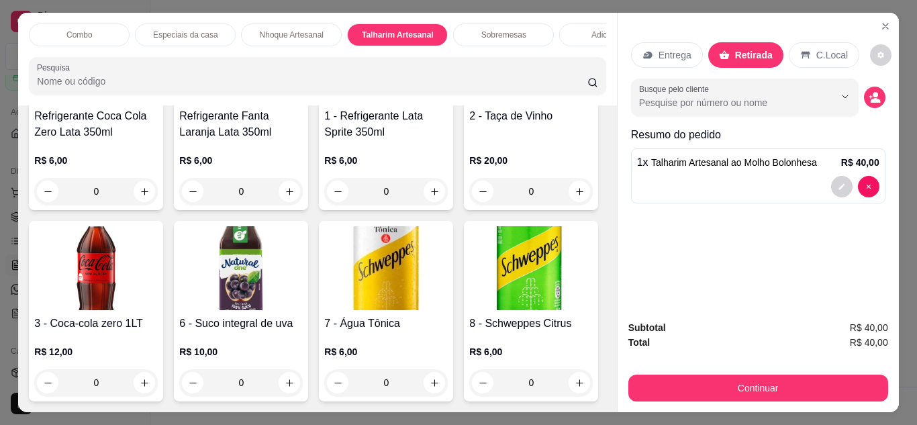
scroll to position [2096, 0]
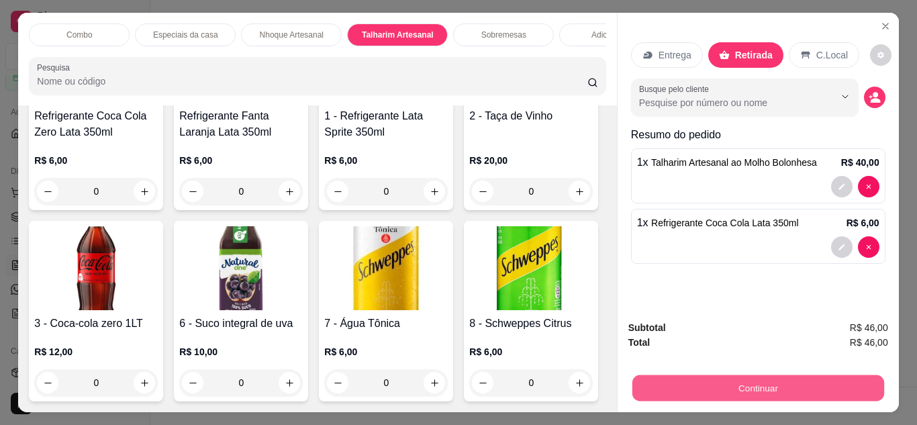
click at [690, 375] on button "Continuar" at bounding box center [758, 388] width 252 height 26
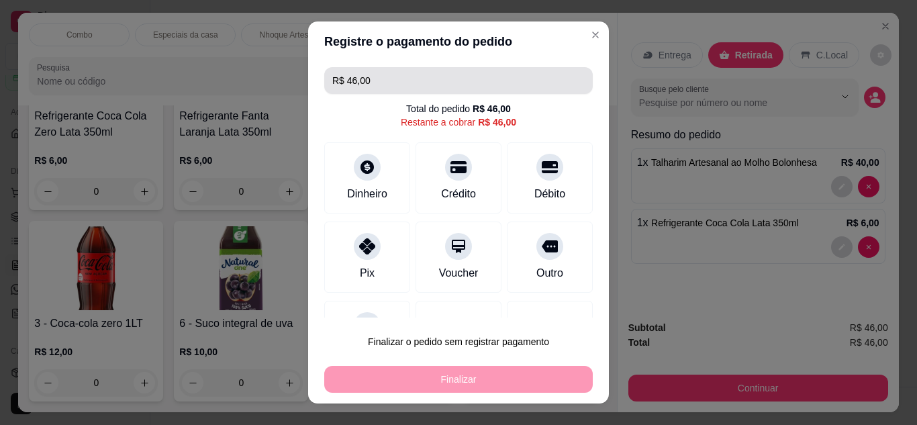
click at [424, 83] on input "R$ 46,00" at bounding box center [458, 80] width 252 height 27
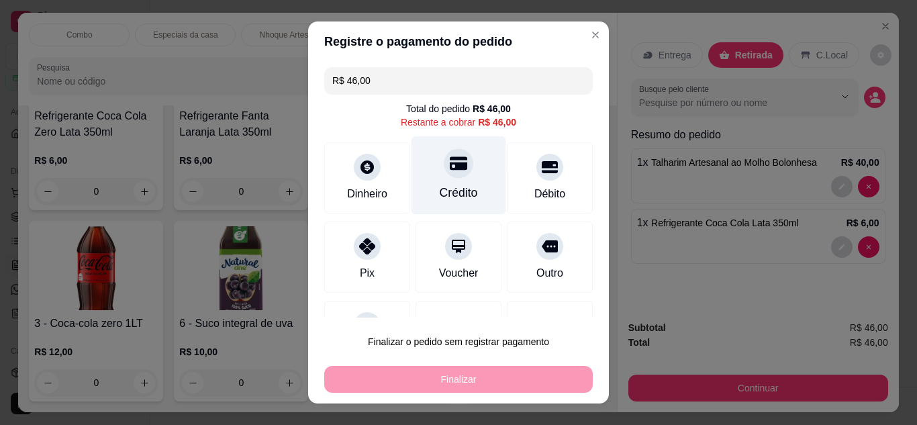
scroll to position [59, 0]
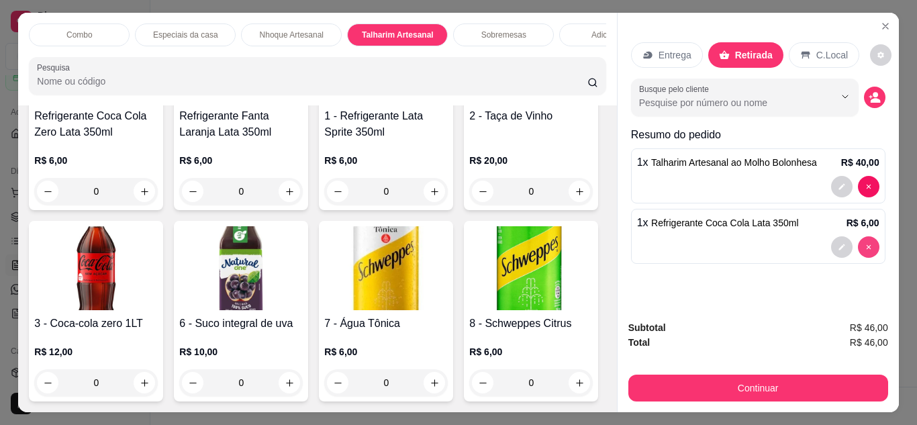
type input "0"
click at [646, 60] on div "Entrega" at bounding box center [667, 55] width 72 height 26
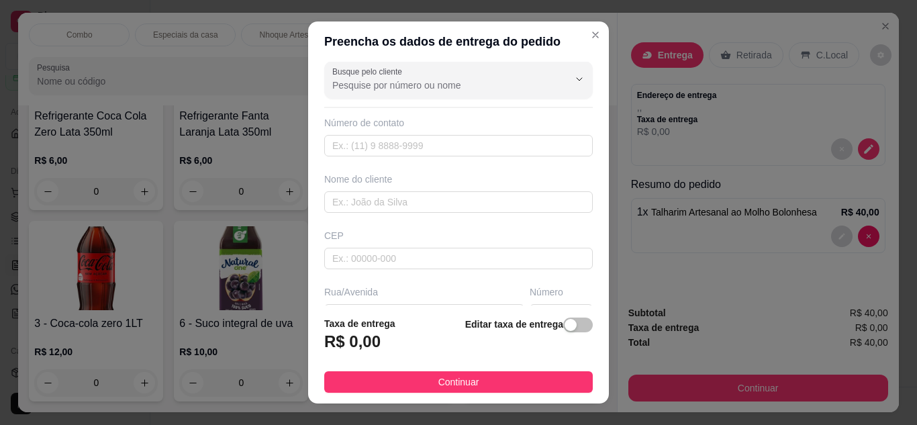
scroll to position [0, 0]
click at [563, 326] on span "button" at bounding box center [578, 325] width 30 height 15
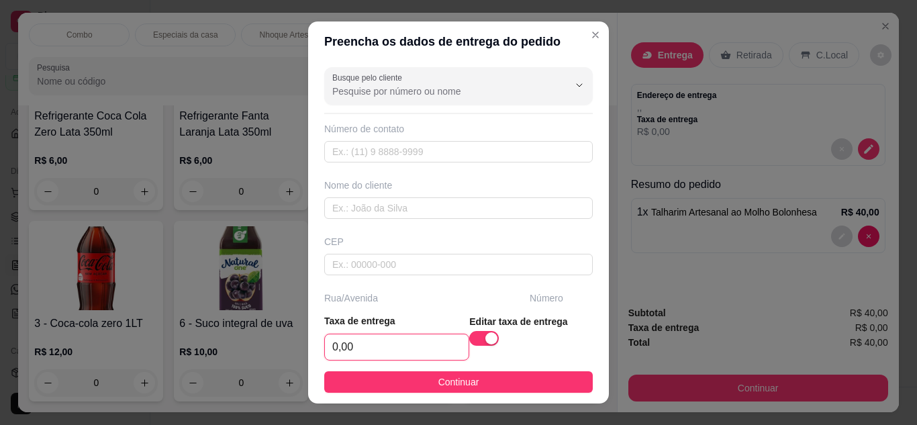
click at [394, 355] on input "0,00" at bounding box center [397, 347] width 144 height 26
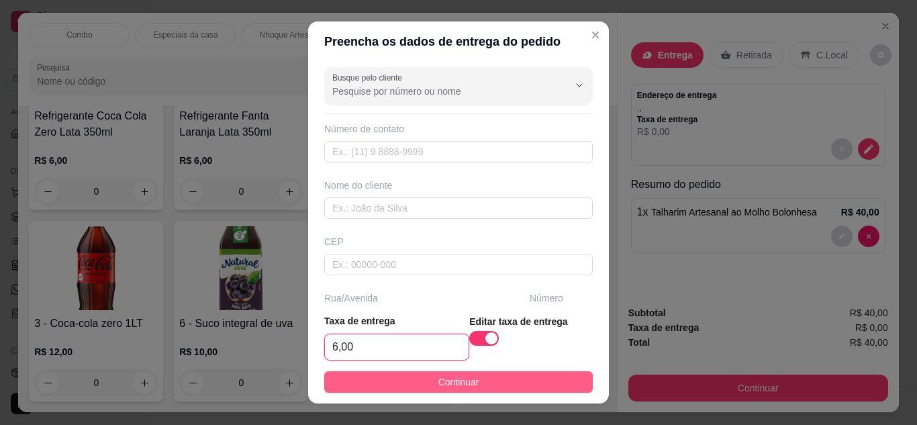
type input "6,00"
click at [438, 383] on span "Continuar" at bounding box center [458, 382] width 41 height 15
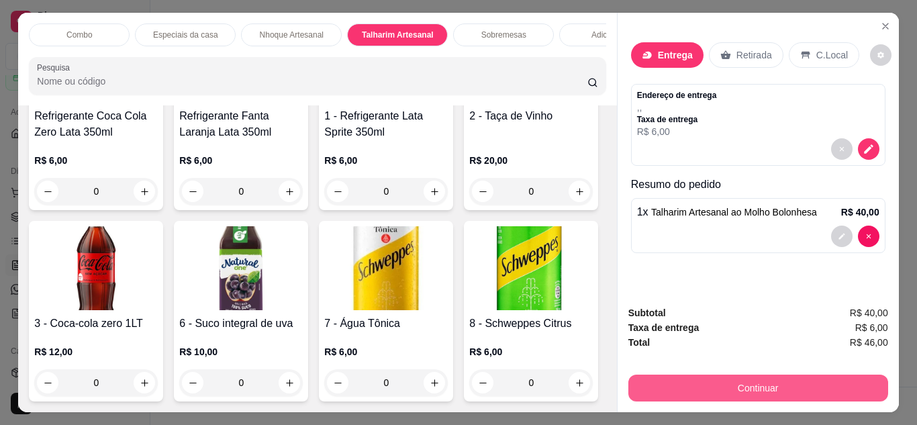
click at [748, 382] on button "Continuar" at bounding box center [758, 388] width 260 height 27
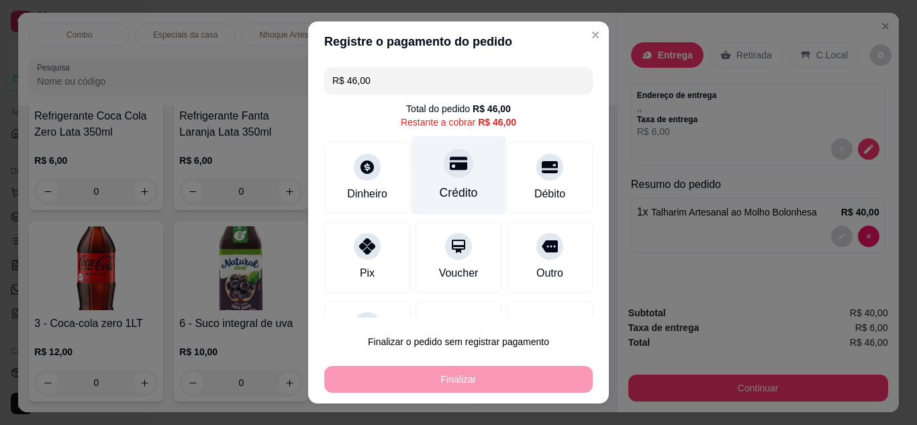
click at [441, 179] on div "Crédito" at bounding box center [459, 175] width 95 height 79
type input "R$ 0,00"
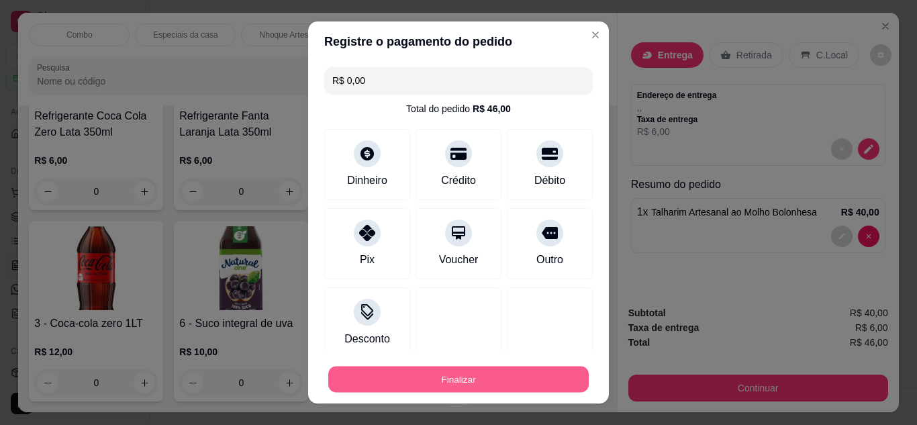
click at [468, 383] on button "Finalizar" at bounding box center [458, 380] width 261 height 26
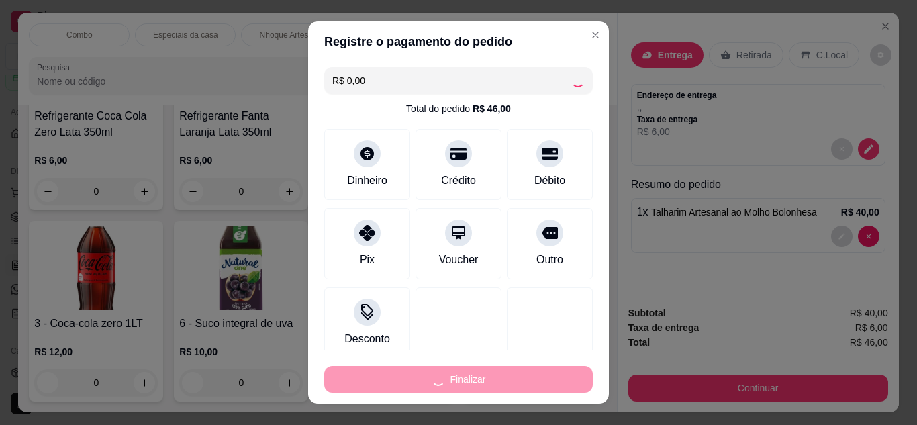
type input "0"
type input "-R$ 46,00"
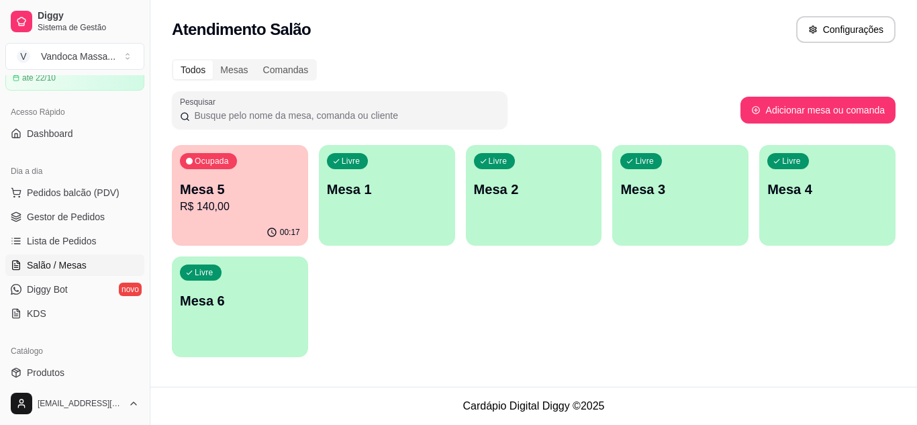
click at [230, 187] on p "Mesa 5" at bounding box center [240, 189] width 120 height 19
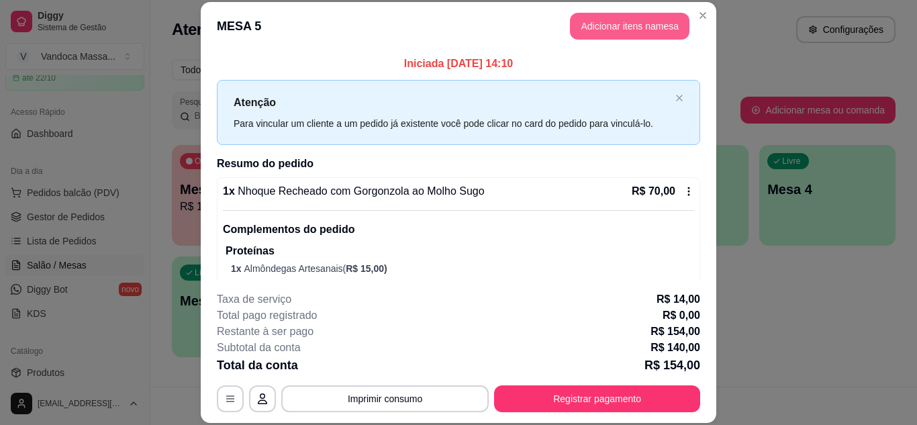
click at [613, 30] on button "Adicionar itens na mesa" at bounding box center [630, 26] width 120 height 27
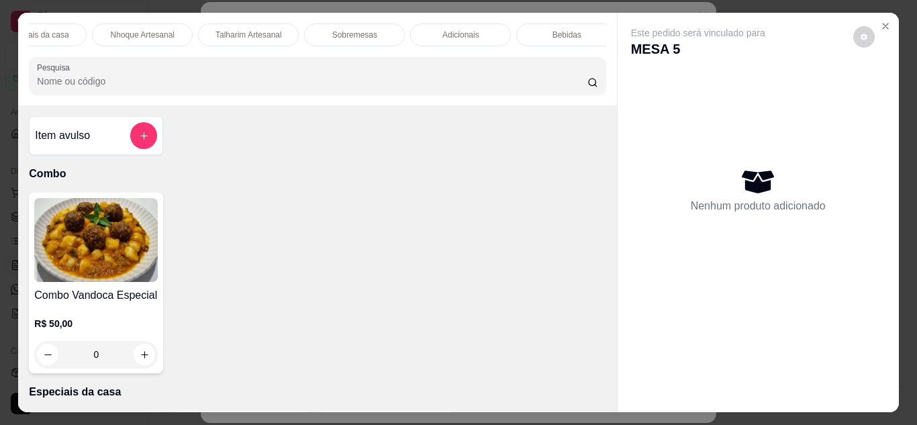
scroll to position [0, 146]
click at [348, 33] on p "Sobremesas" at bounding box center [357, 35] width 45 height 11
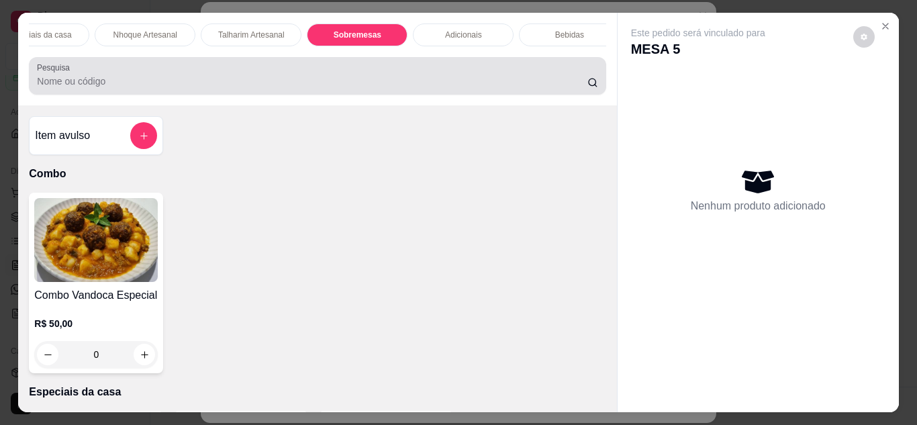
scroll to position [36, 0]
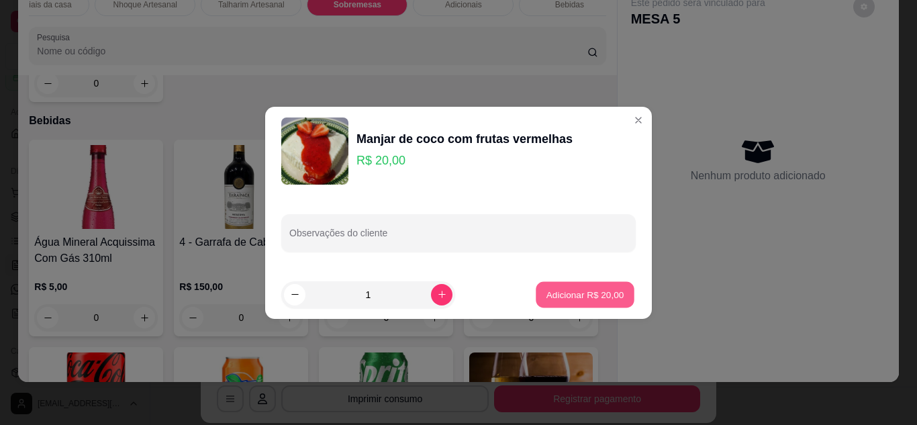
click at [585, 292] on p "Adicionar R$ 20,00" at bounding box center [586, 294] width 78 height 13
type input "1"
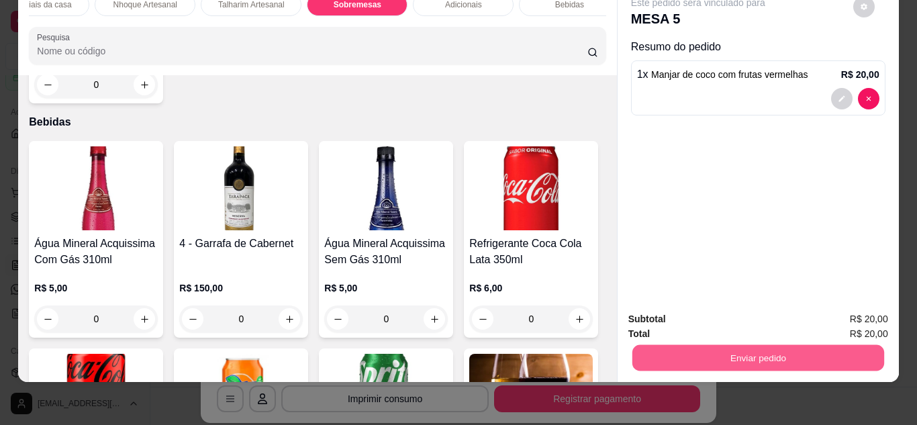
click at [675, 353] on button "Enviar pedido" at bounding box center [758, 358] width 252 height 26
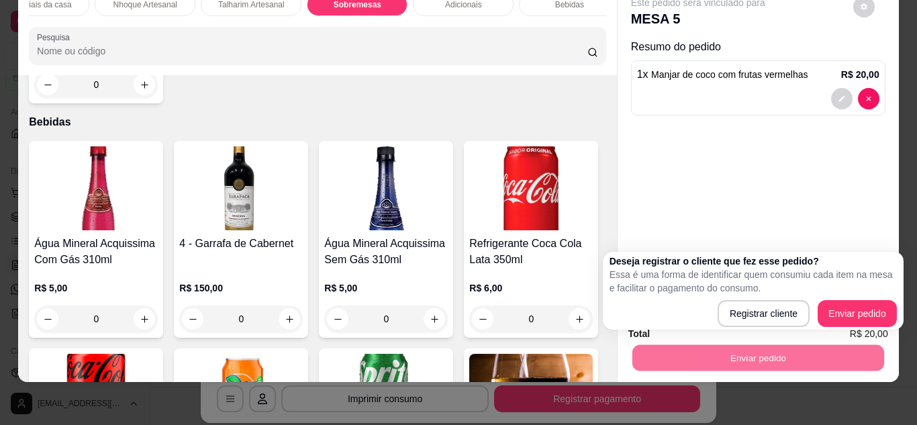
scroll to position [0, 0]
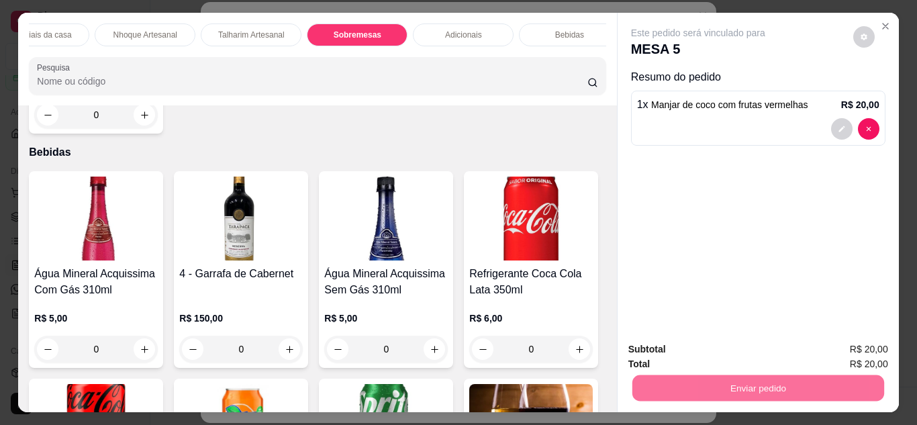
click at [867, 316] on button "Enviar pedido" at bounding box center [853, 313] width 74 height 25
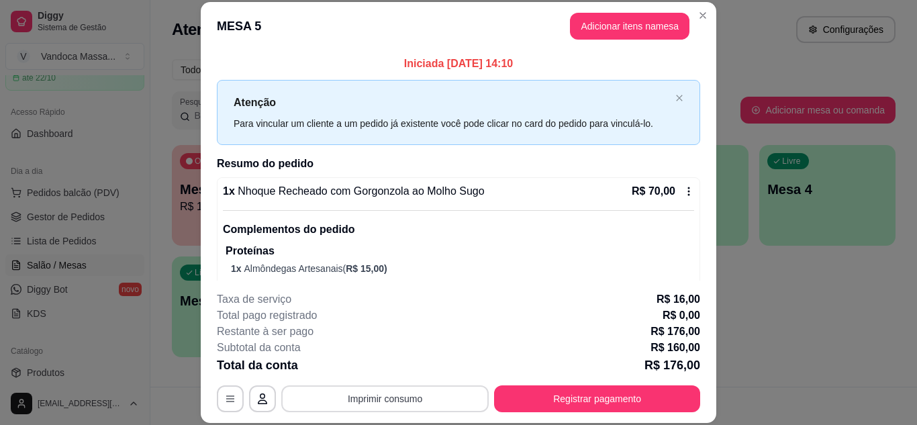
click at [379, 395] on button "Imprimir consumo" at bounding box center [384, 398] width 207 height 27
click at [359, 361] on button "IMPRESSORA" at bounding box center [384, 367] width 97 height 21
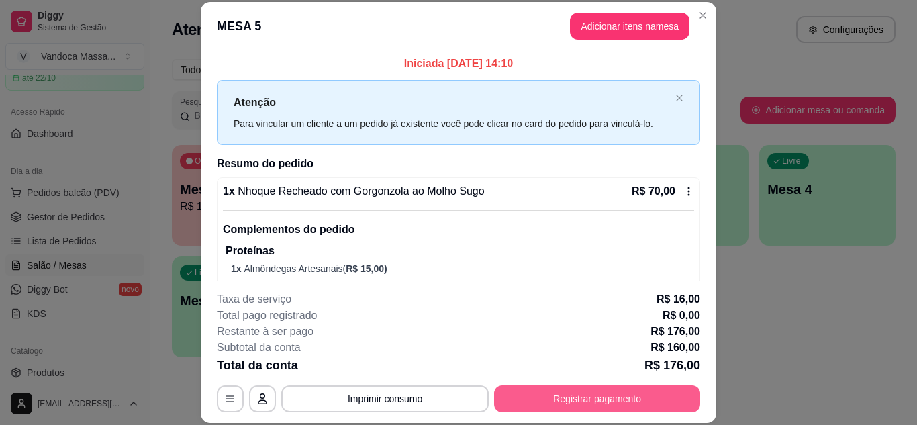
click at [610, 406] on button "Registrar pagamento" at bounding box center [597, 398] width 206 height 27
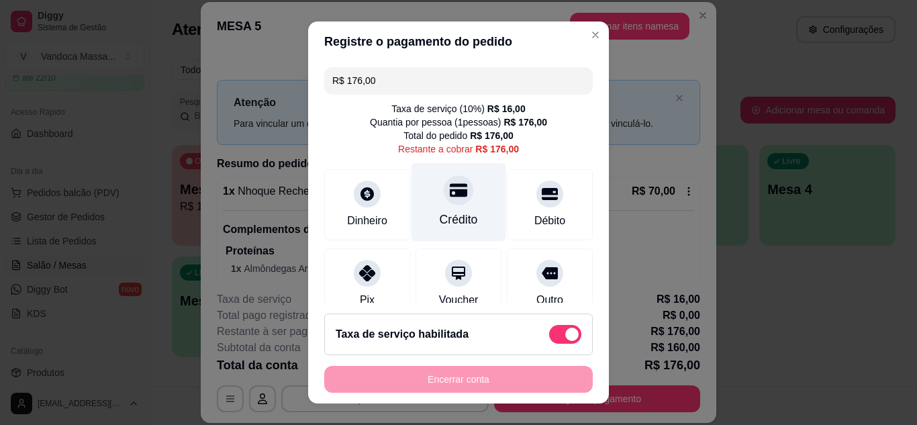
click at [450, 199] on icon at bounding box center [458, 189] width 17 height 17
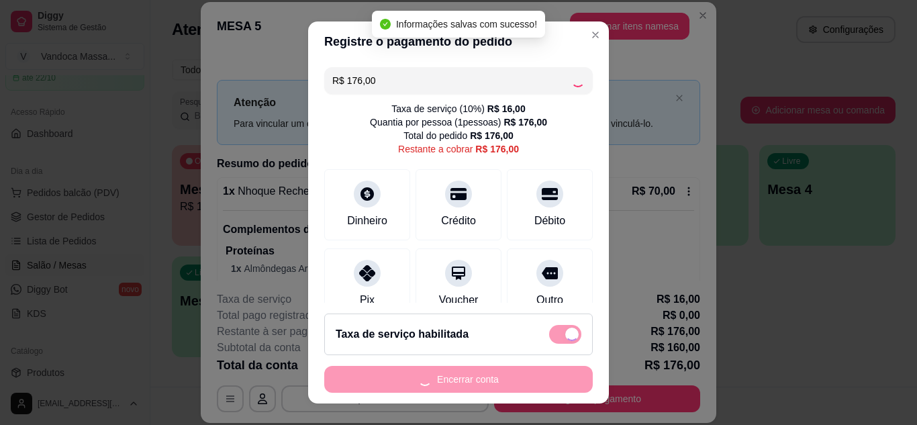
type input "R$ 0,00"
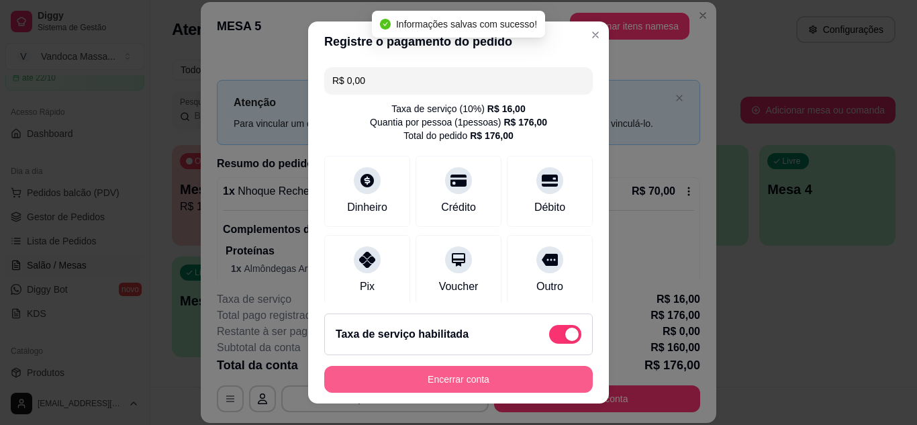
click at [509, 381] on button "Encerrar conta" at bounding box center [458, 379] width 269 height 27
